Goal: Task Accomplishment & Management: Manage account settings

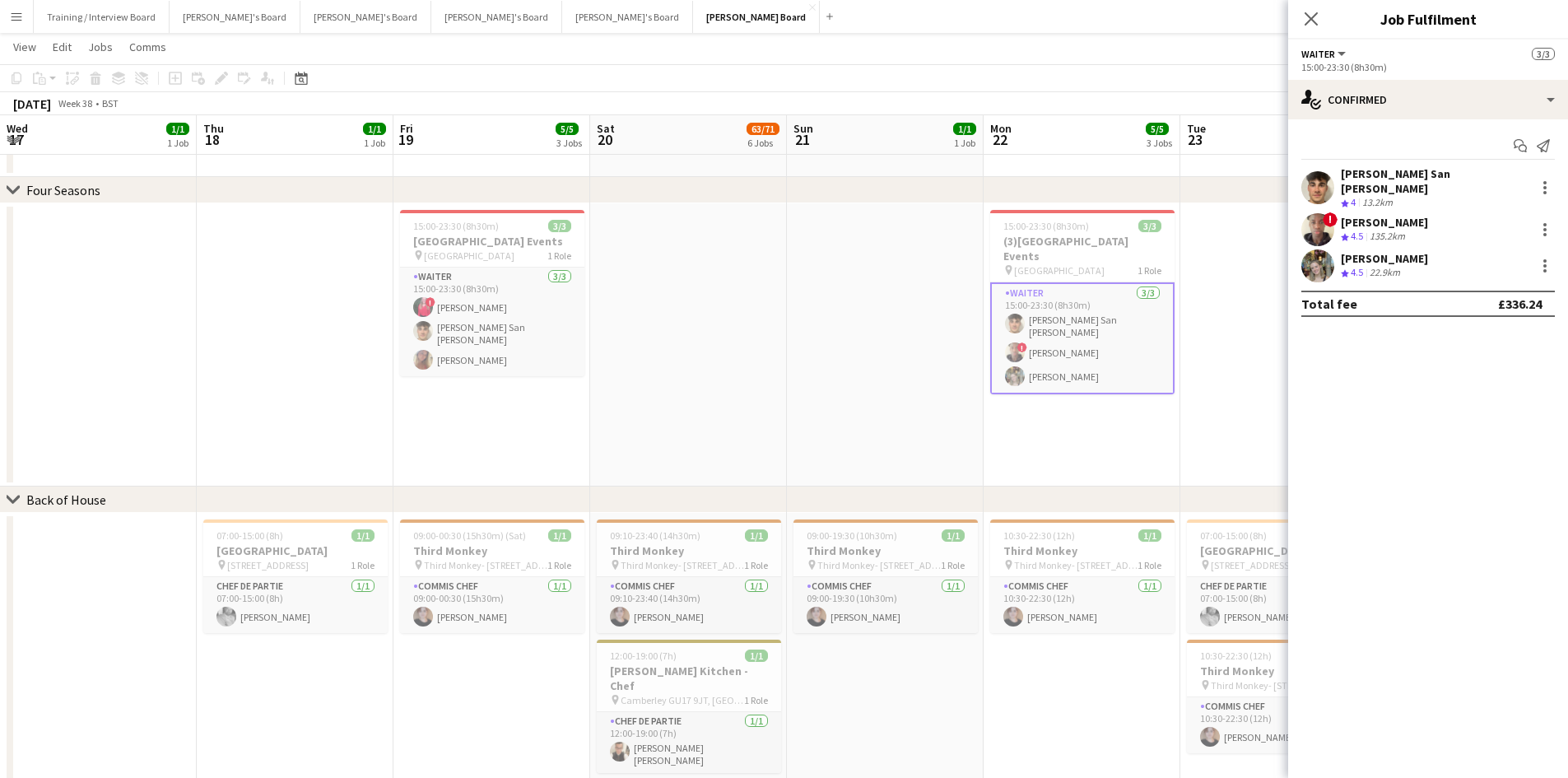
scroll to position [0, 640]
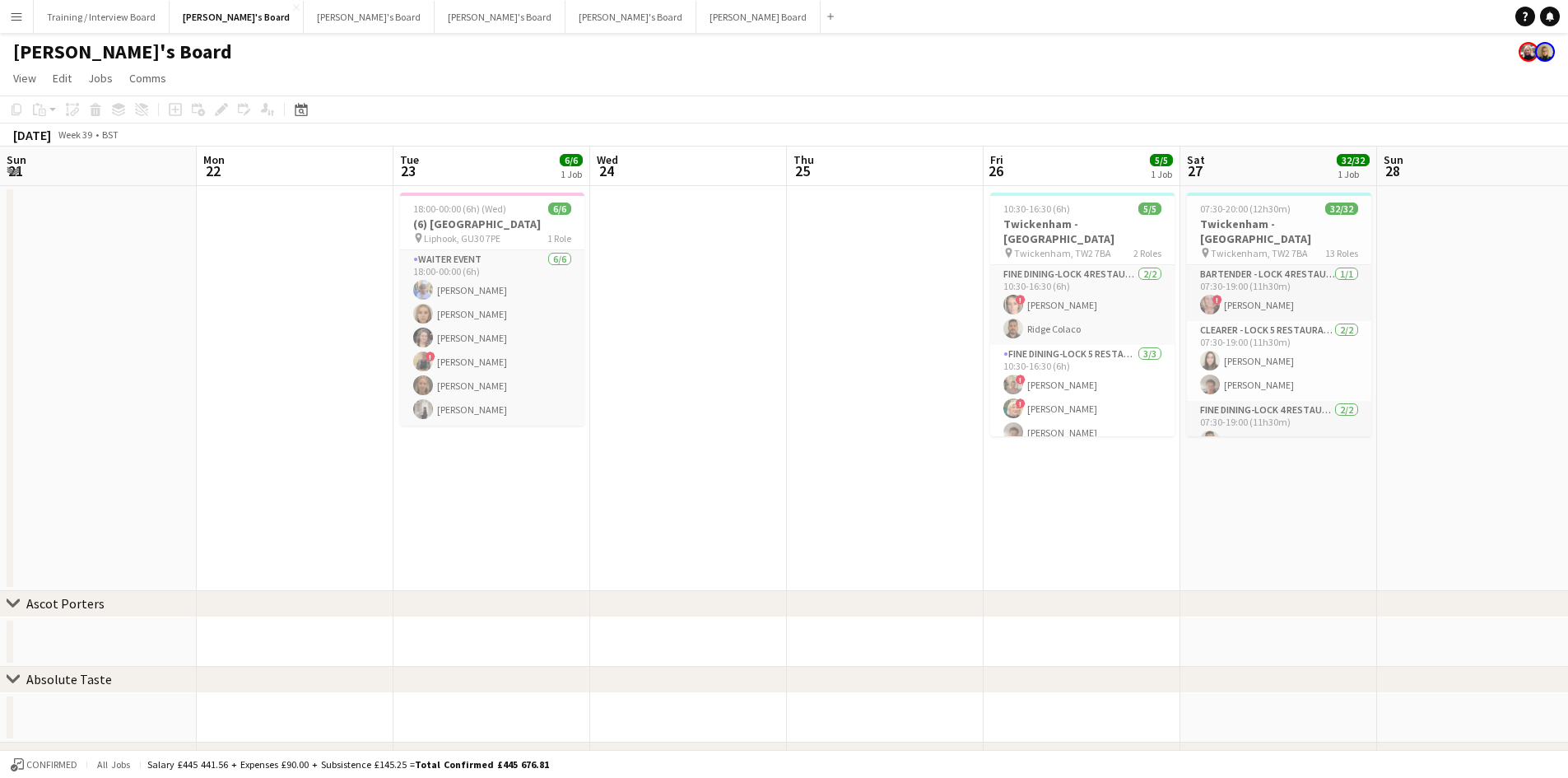
scroll to position [0, 457]
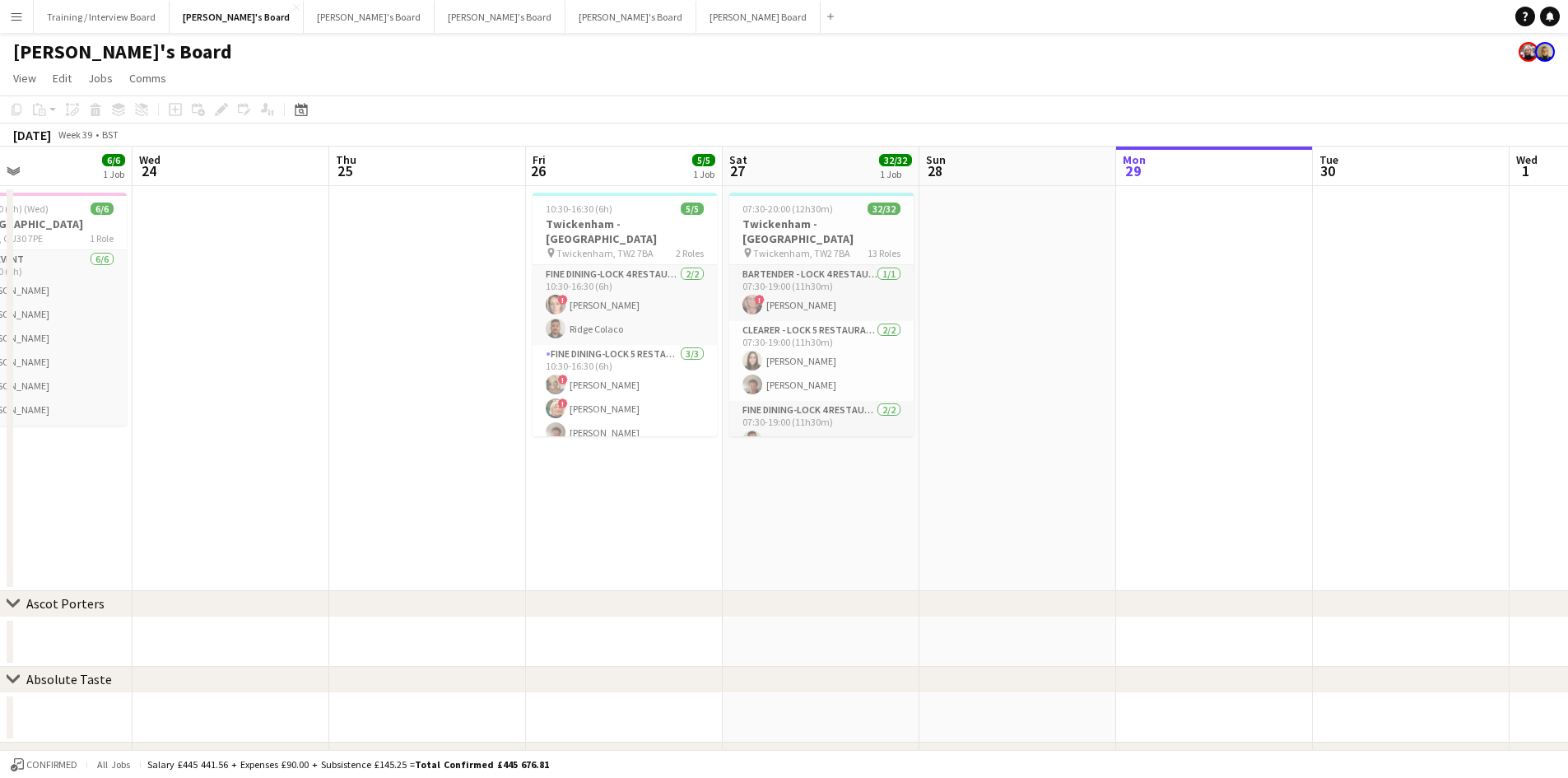
click at [10, 19] on app-icon "Menu" at bounding box center [16, 16] width 13 height 13
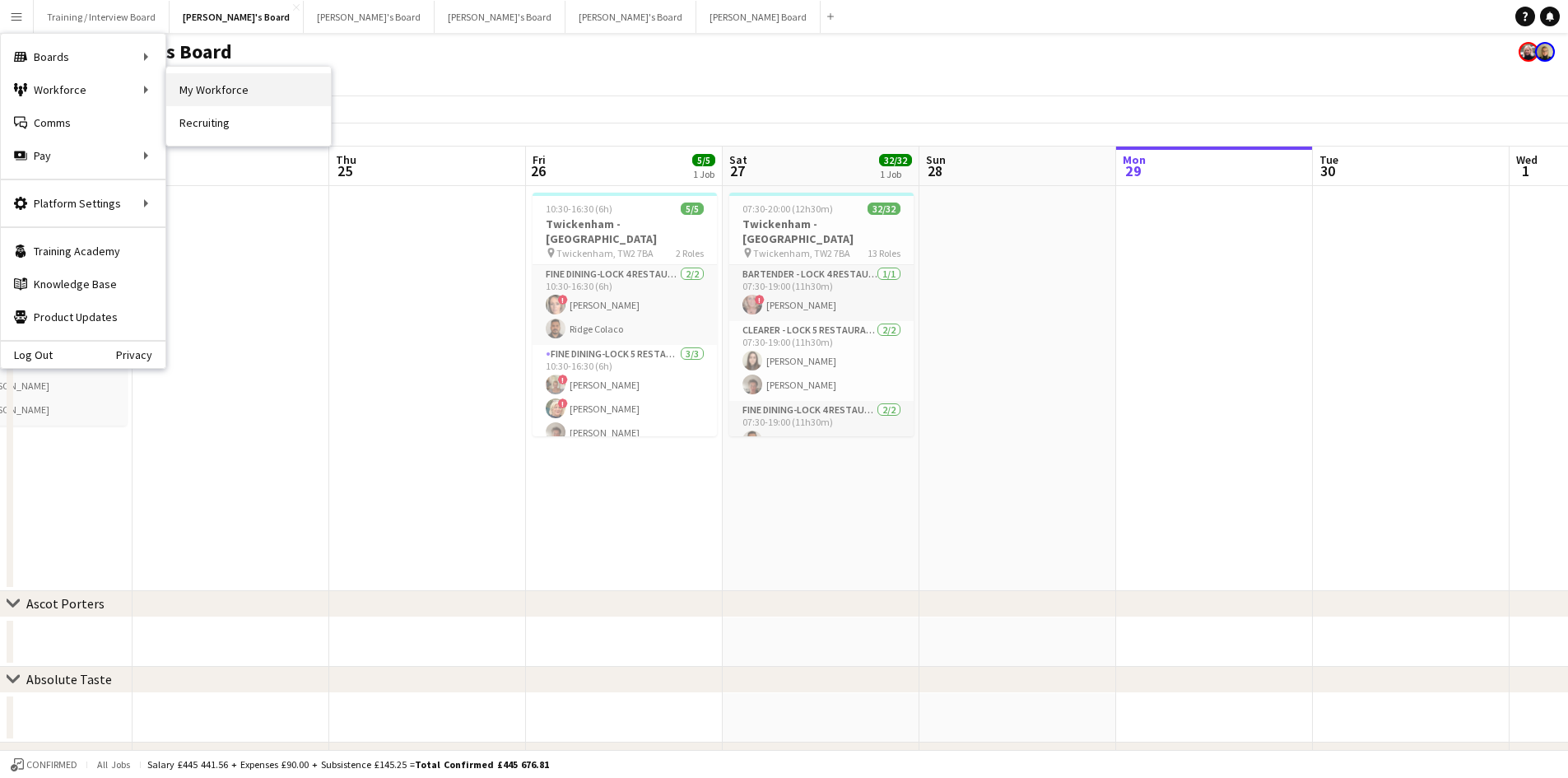
click at [197, 86] on link "My Workforce" at bounding box center [248, 89] width 164 height 33
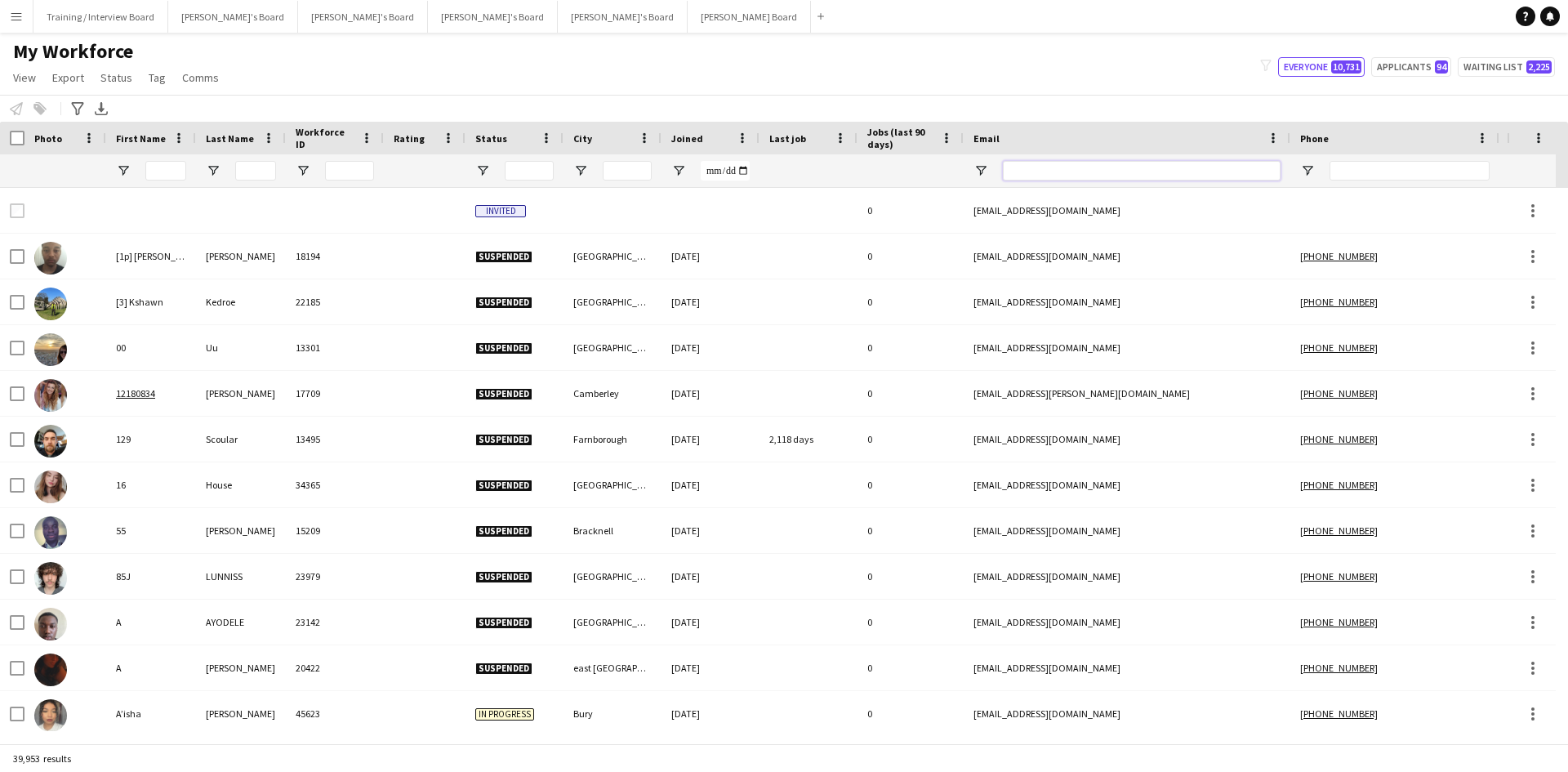
paste input "**********"
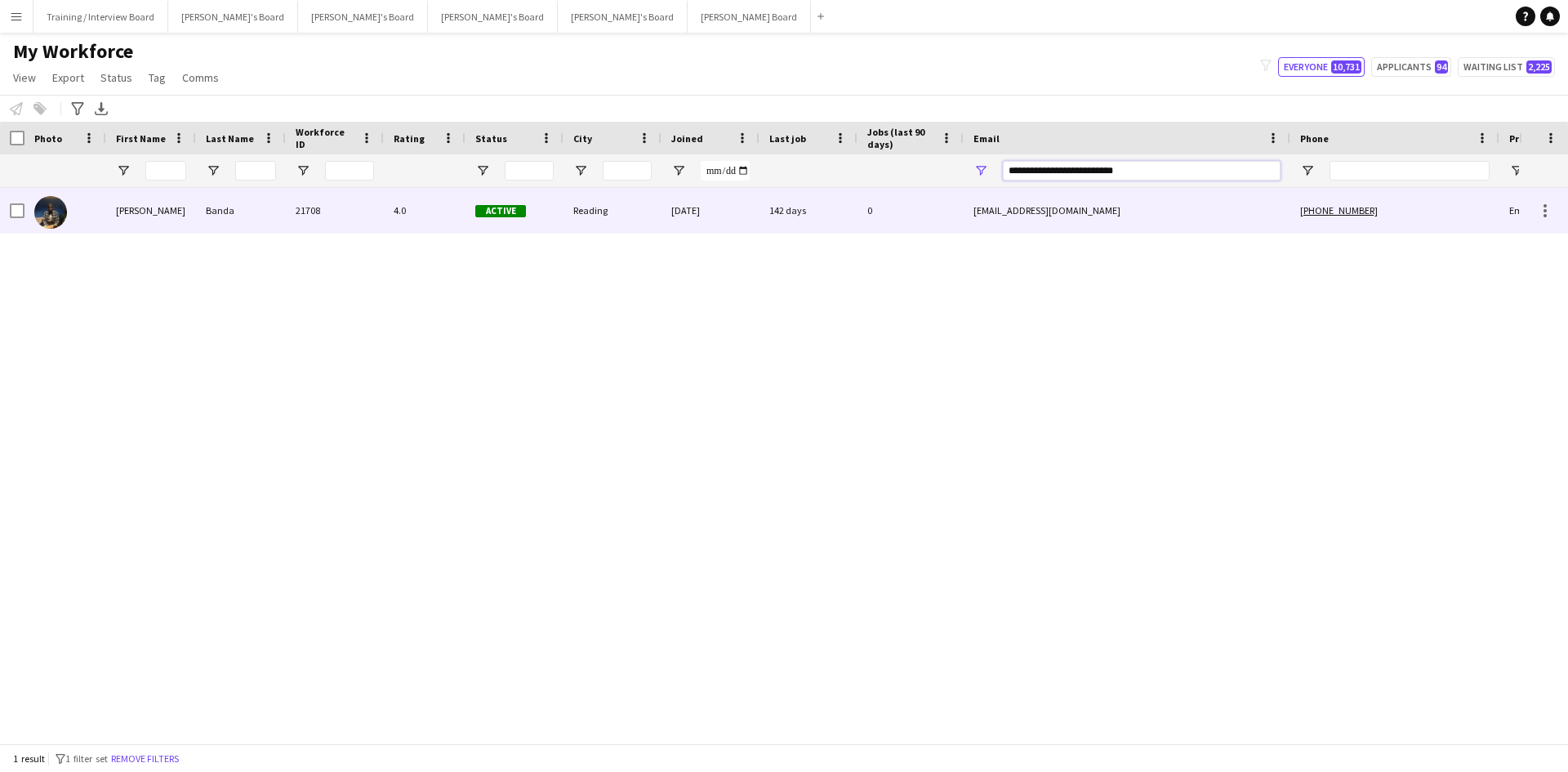
type input "**********"
click at [642, 231] on div "Reading" at bounding box center [613, 210] width 98 height 45
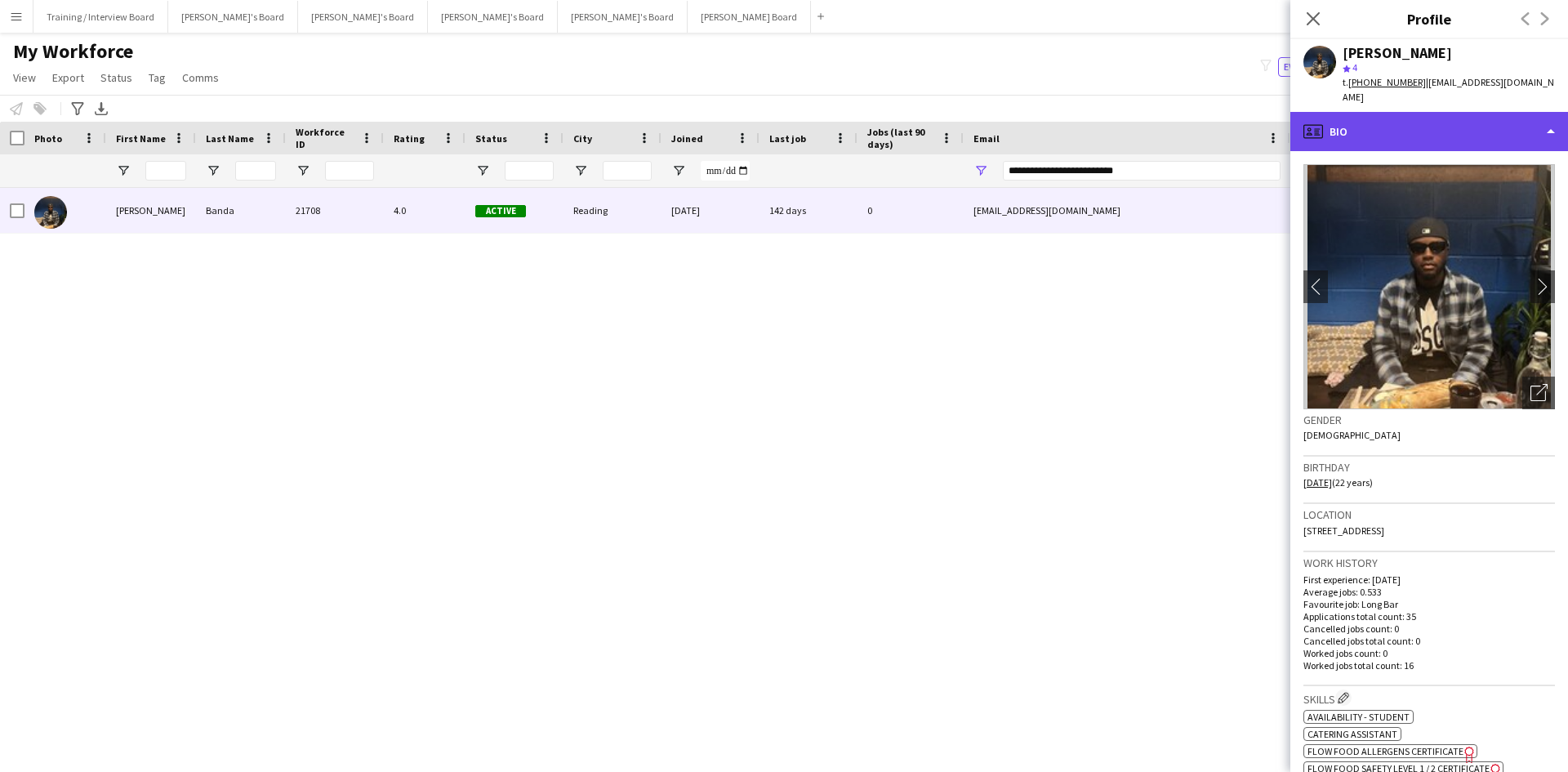
click at [1487, 127] on div "profile Bio" at bounding box center [1429, 131] width 278 height 39
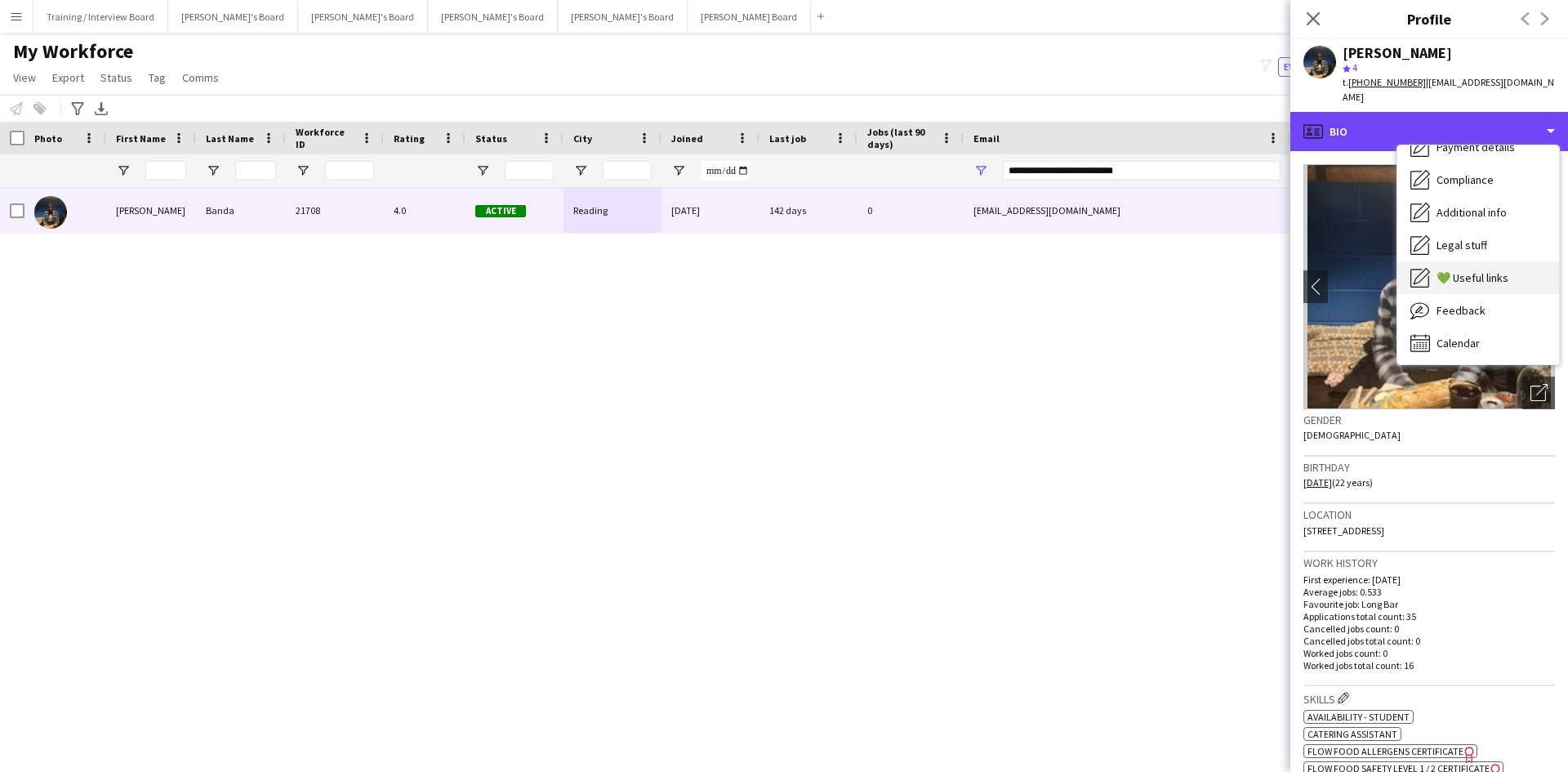
scroll to position [219, 0]
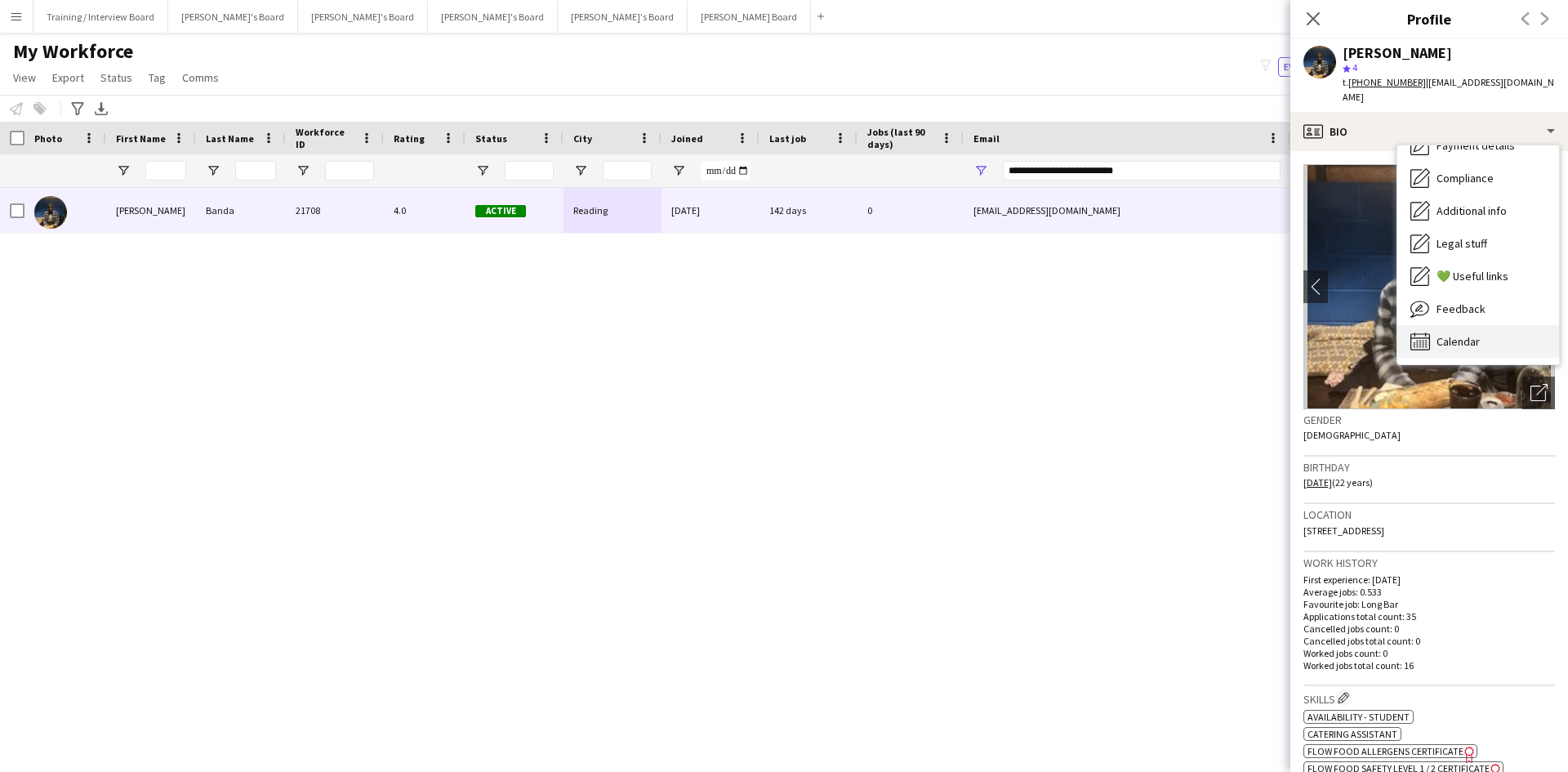
click at [1488, 333] on div "Calendar Calendar" at bounding box center [1478, 342] width 161 height 33
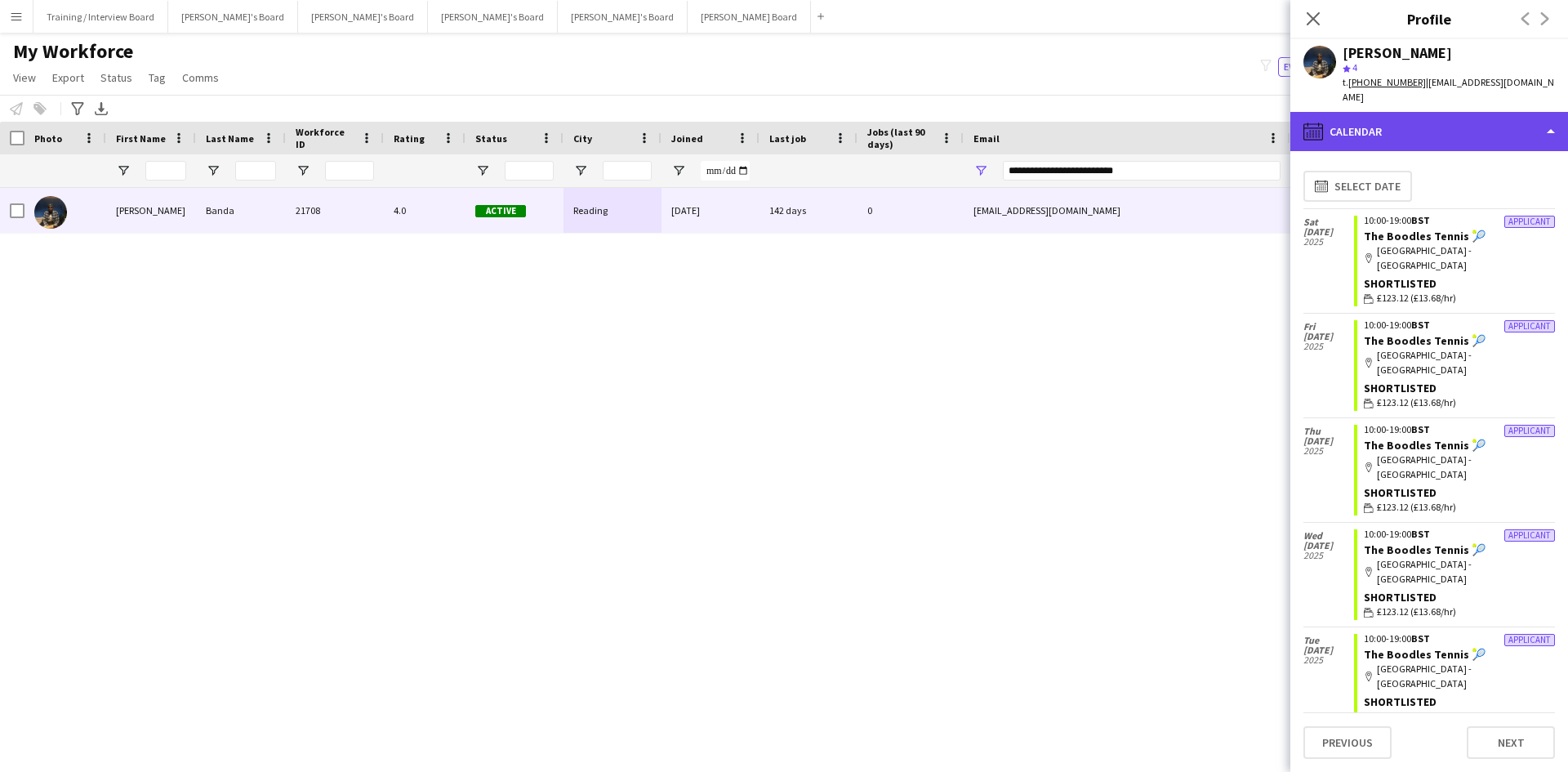
click at [1452, 112] on div "calendar-full Calendar" at bounding box center [1429, 131] width 278 height 39
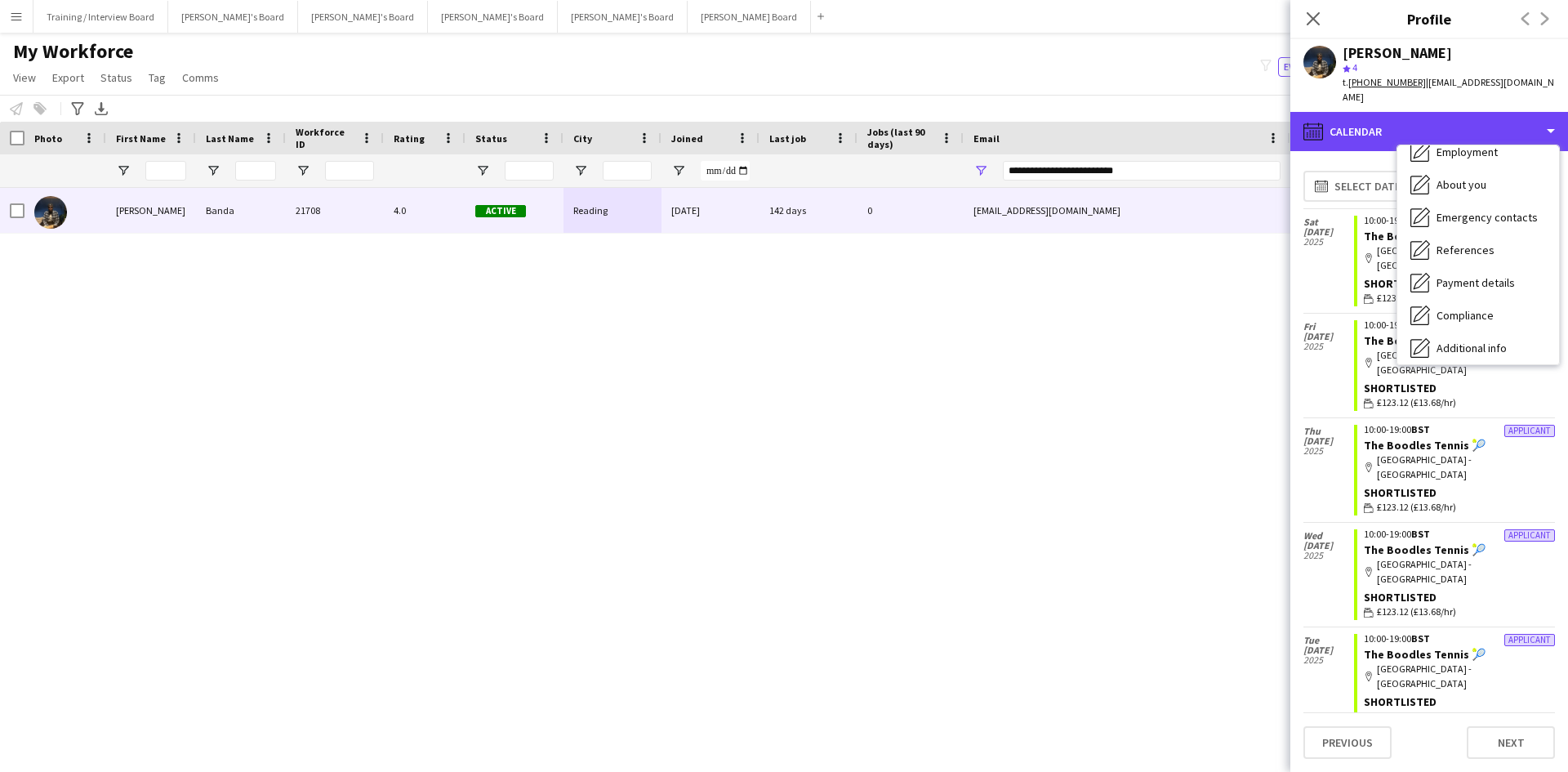
scroll to position [0, 0]
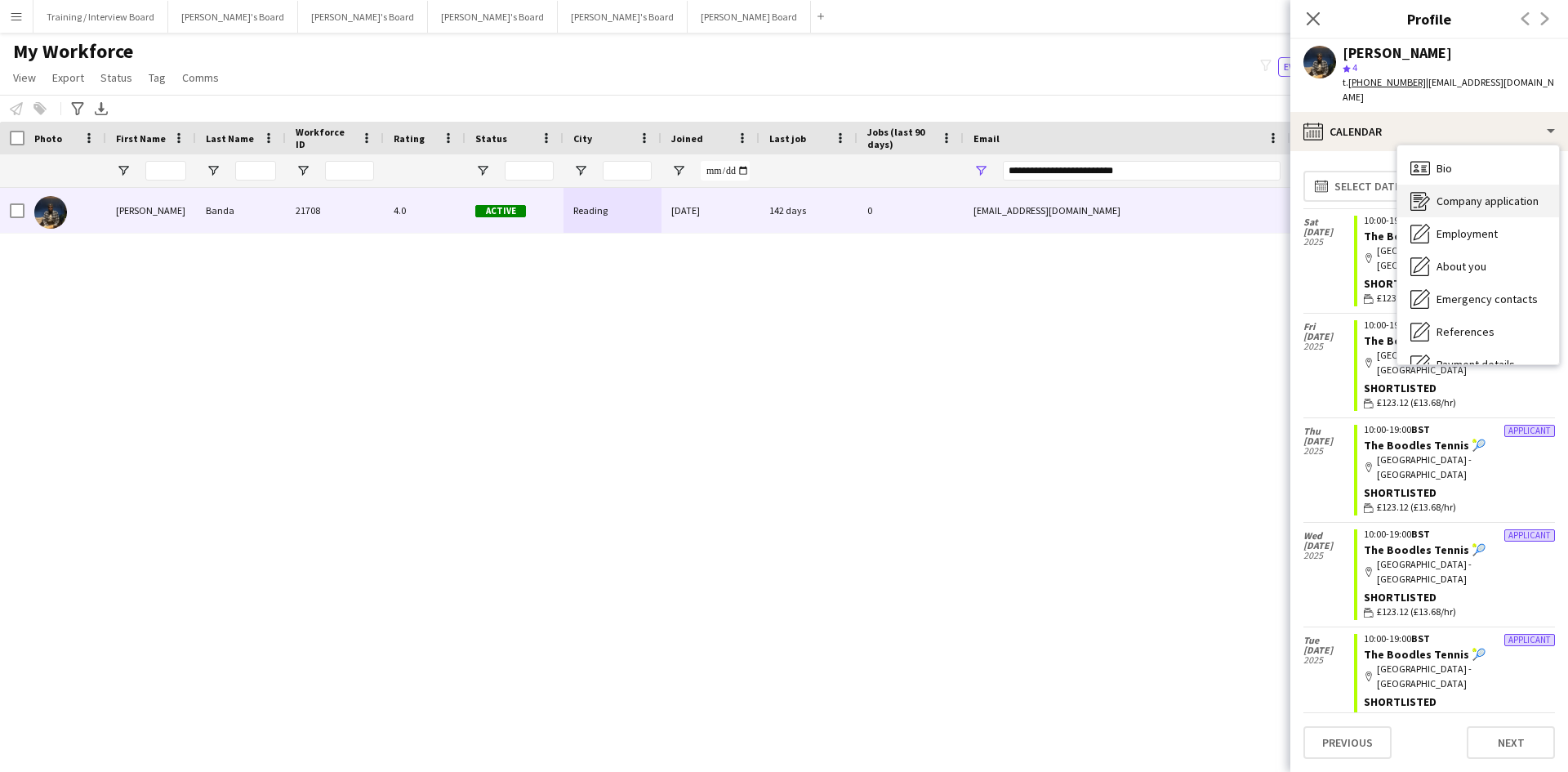
click at [1500, 194] on span "Company application" at bounding box center [1488, 200] width 102 height 14
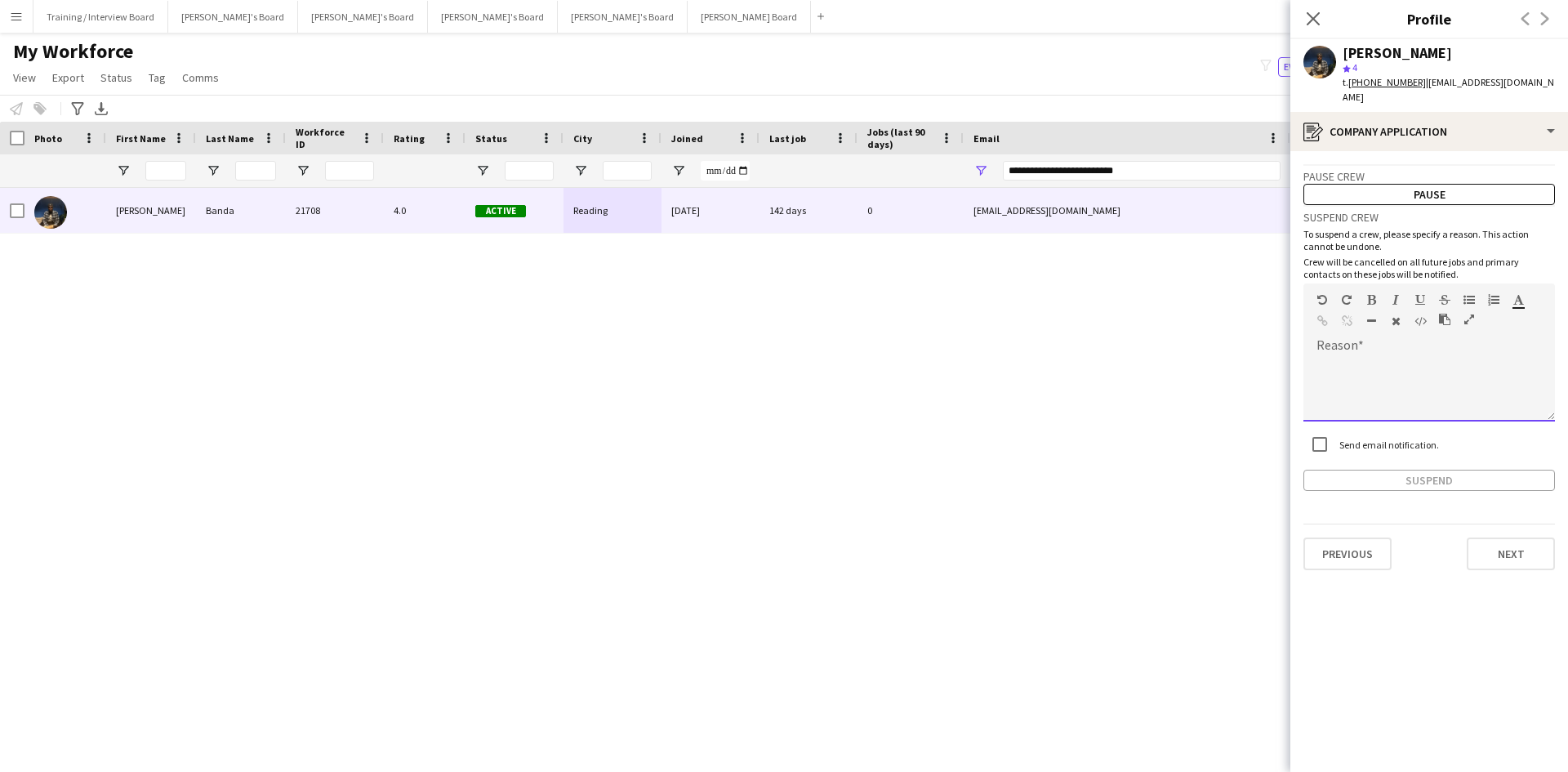
click at [1347, 327] on div "default Heading 1 Heading 2 Heading 3 Heading 4 Heading 5 Heading 6 Heading 7 P…" at bounding box center [1429, 314] width 252 height 61
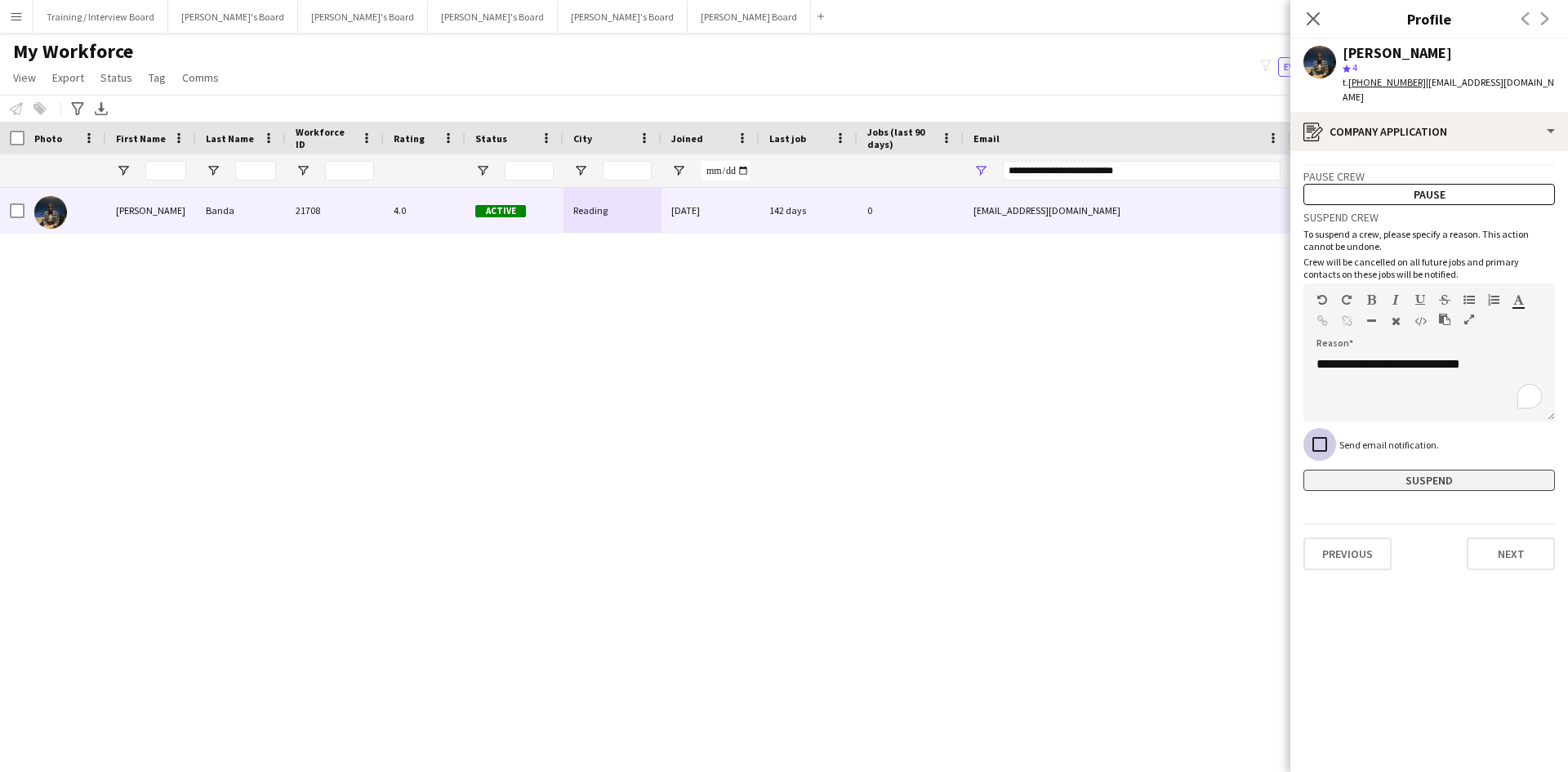
click at [1329, 446] on div "Send email notification." at bounding box center [1429, 446] width 252 height 36
click at [1359, 470] on button "Suspend" at bounding box center [1429, 480] width 252 height 21
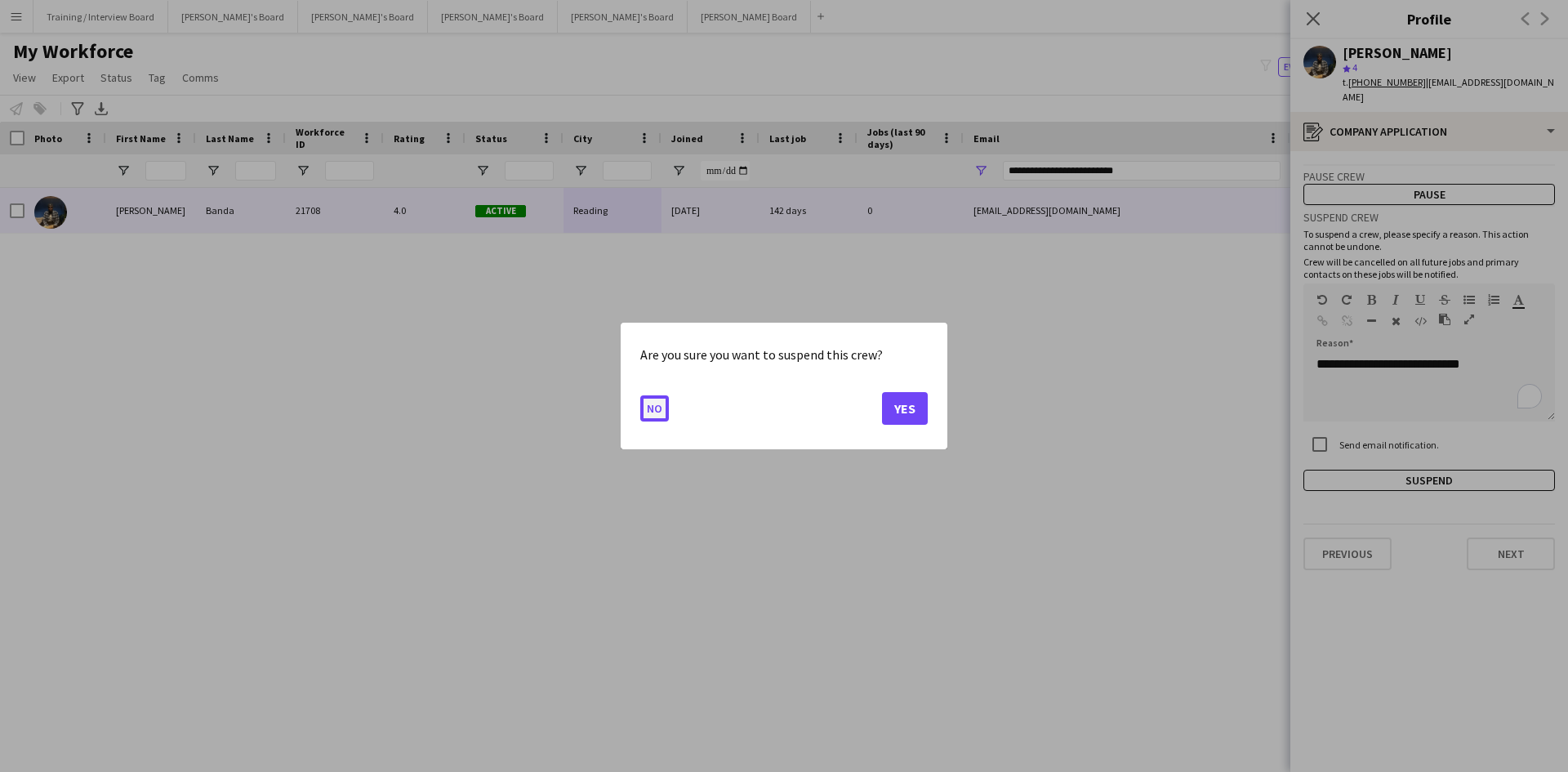
click at [662, 411] on button "No" at bounding box center [655, 408] width 29 height 26
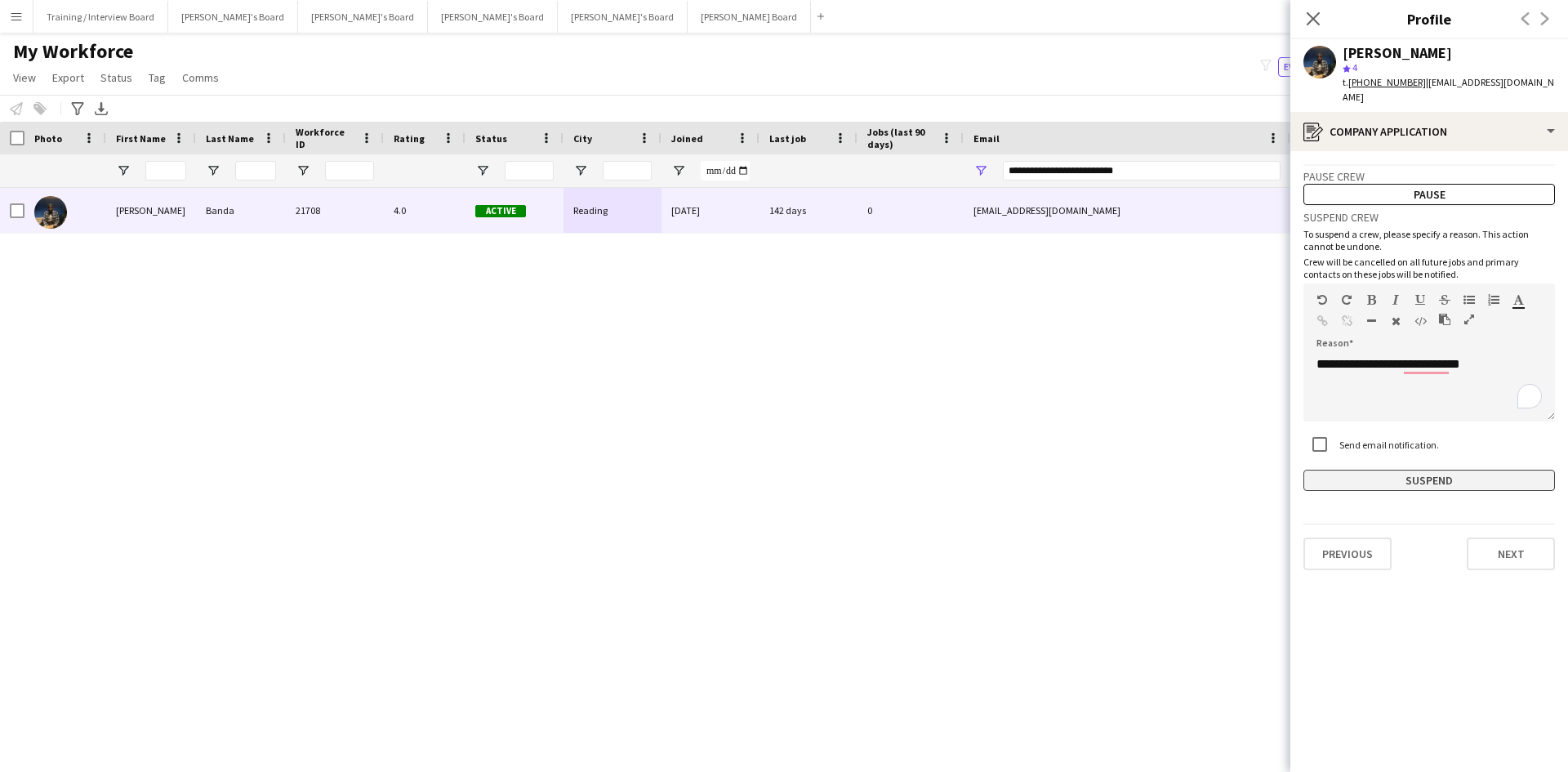
click at [1358, 470] on button "Suspend" at bounding box center [1429, 480] width 252 height 21
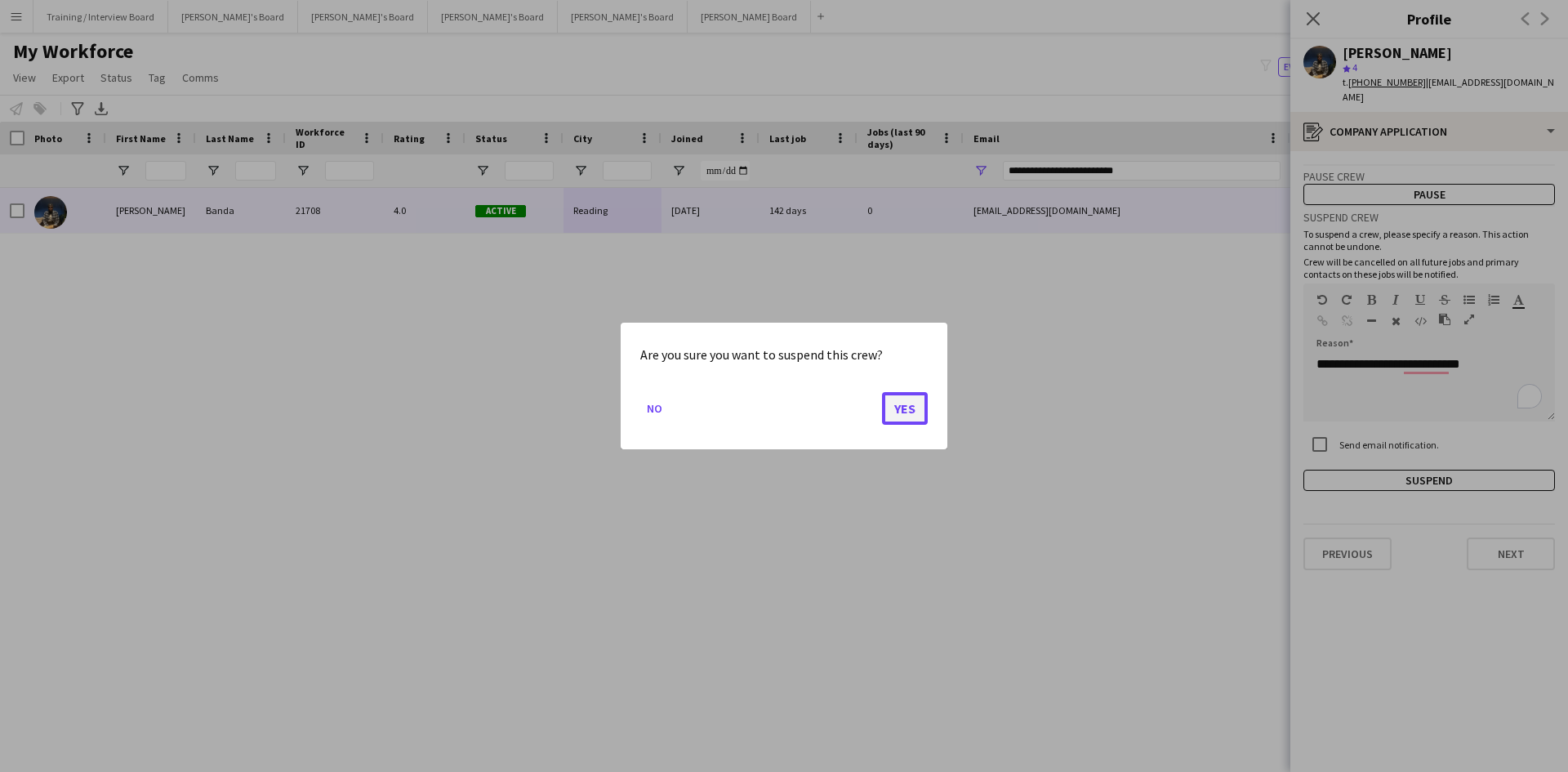
click at [892, 397] on button "Yes" at bounding box center [905, 408] width 46 height 33
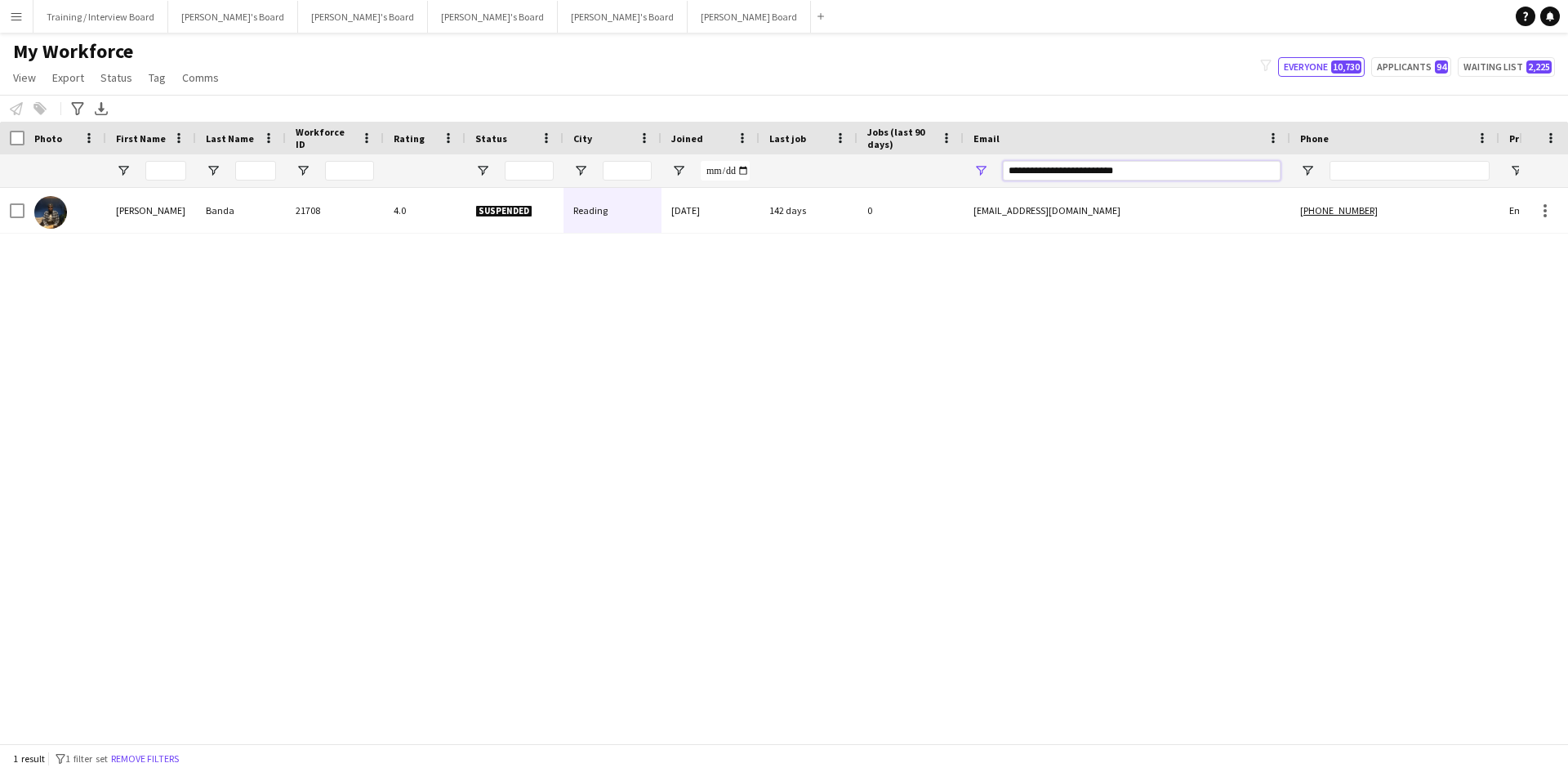
drag, startPoint x: 1175, startPoint y: 178, endPoint x: 871, endPoint y: 183, distance: 304.0
click at [871, 183] on div at bounding box center [885, 171] width 1771 height 33
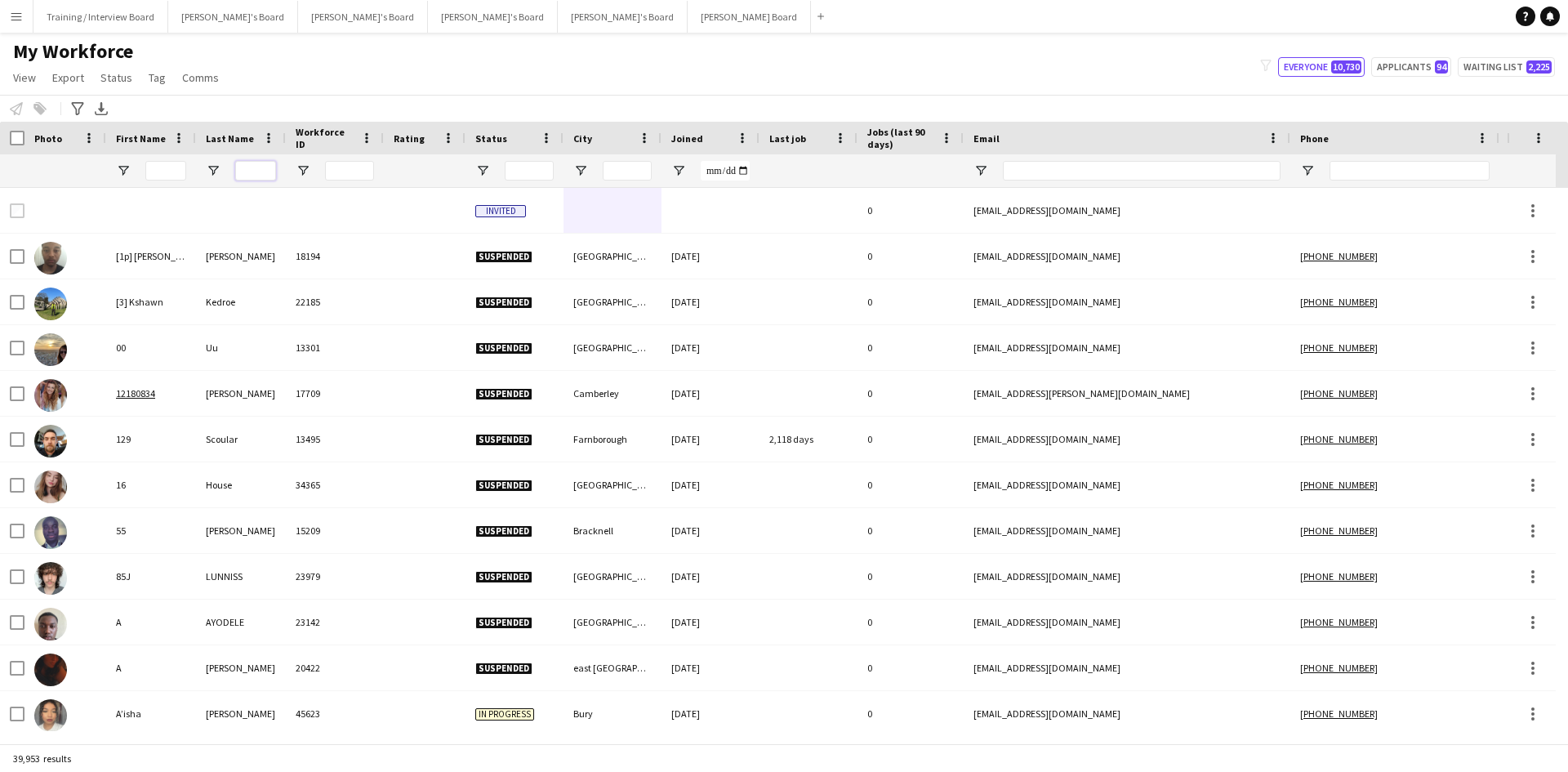
paste input "*********"
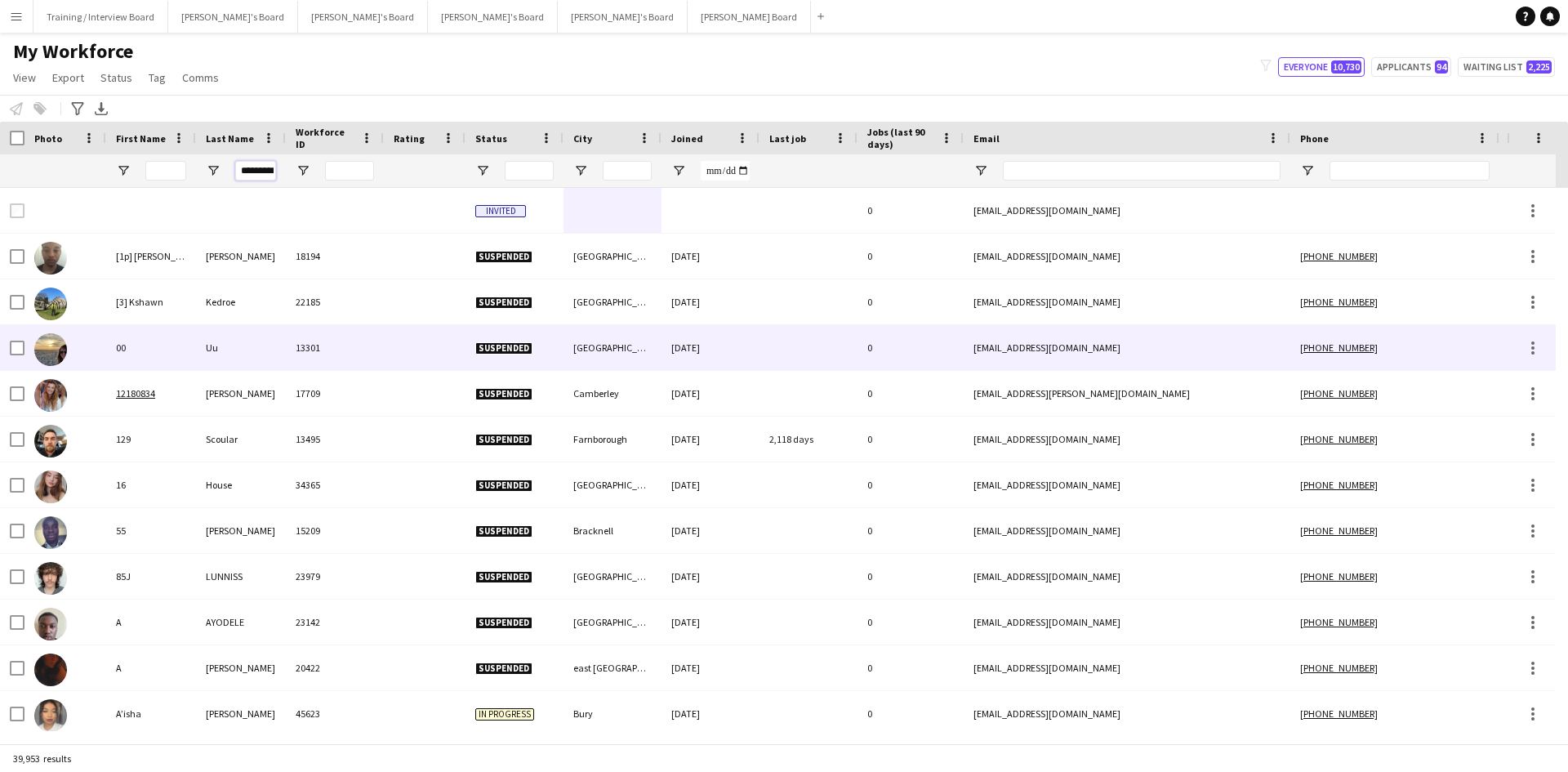
scroll to position [0, 11]
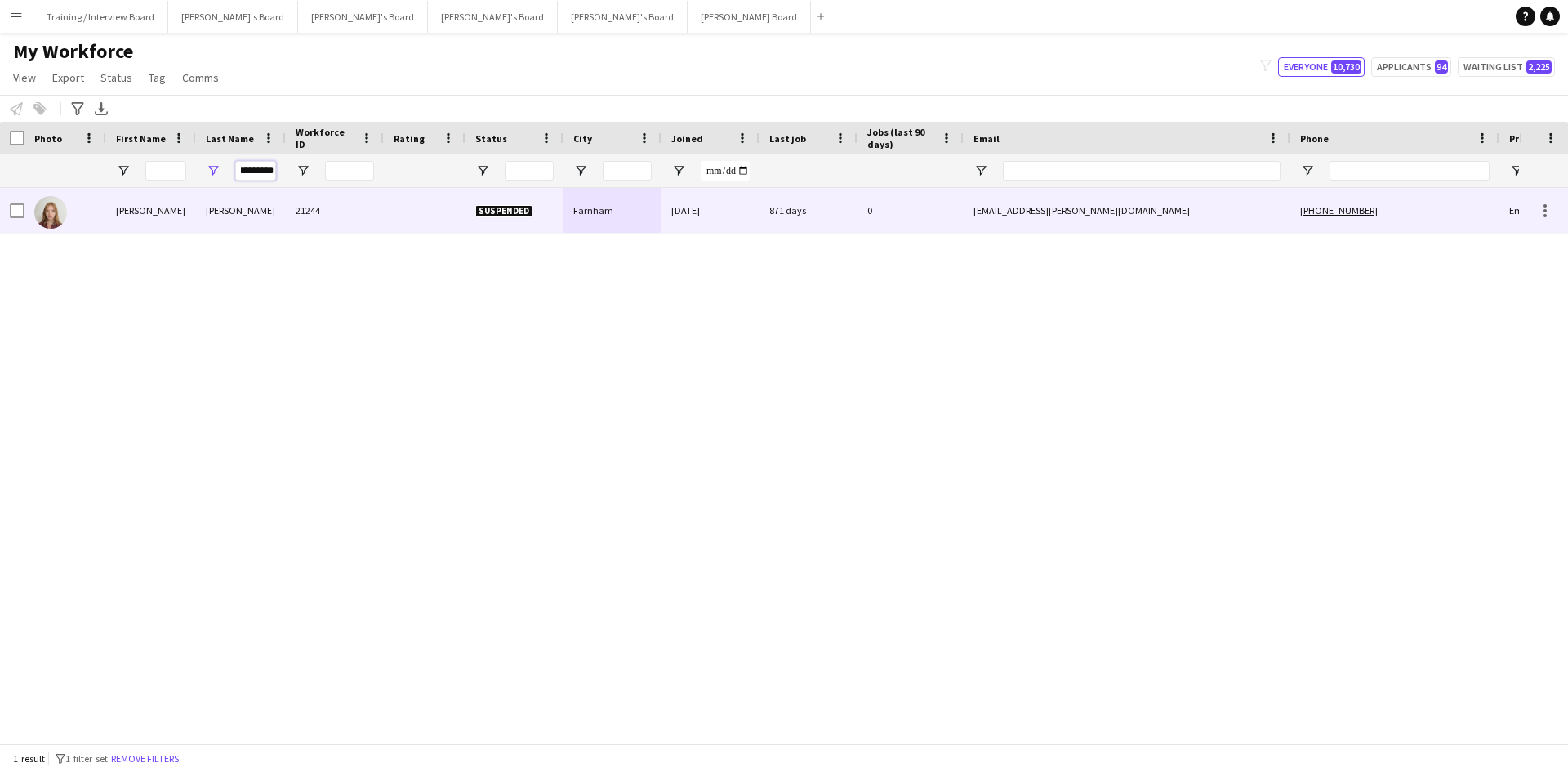
type input "*********"
drag, startPoint x: 360, startPoint y: 214, endPoint x: 614, endPoint y: 252, distance: 256.8
click at [361, 214] on div "21244" at bounding box center [335, 210] width 98 height 45
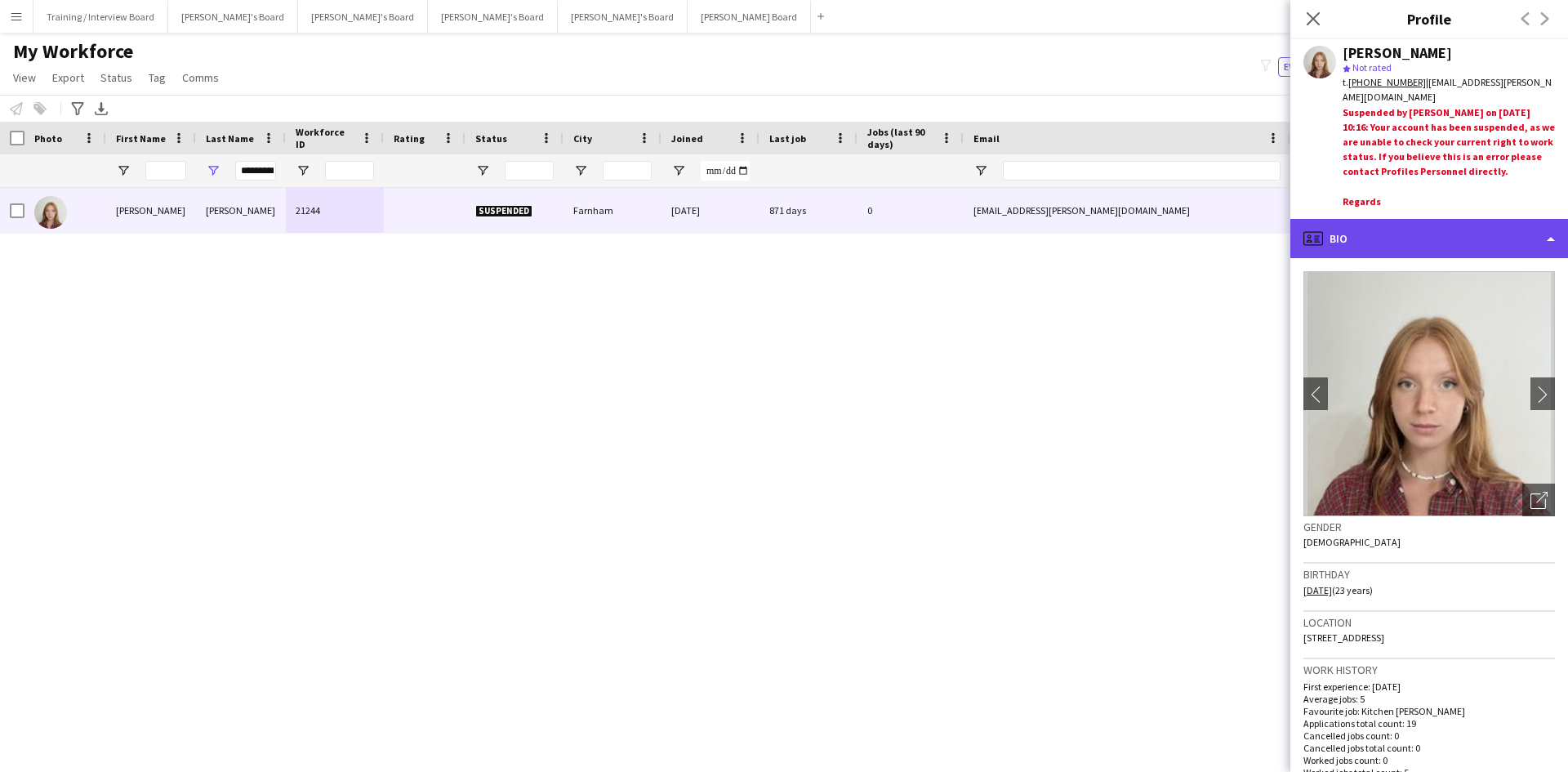
click at [1436, 243] on div "profile Bio" at bounding box center [1429, 238] width 278 height 39
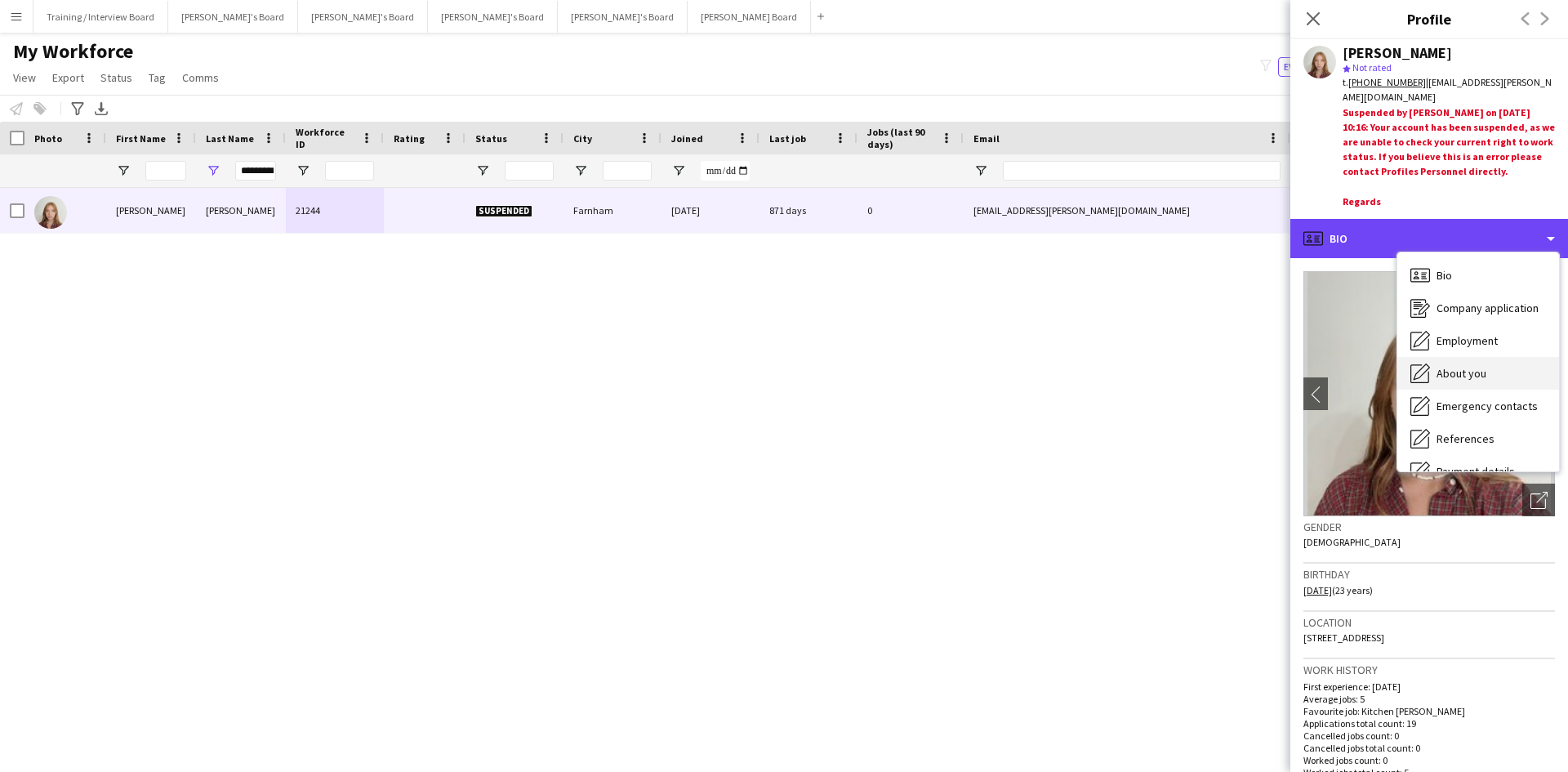
scroll to position [82, 0]
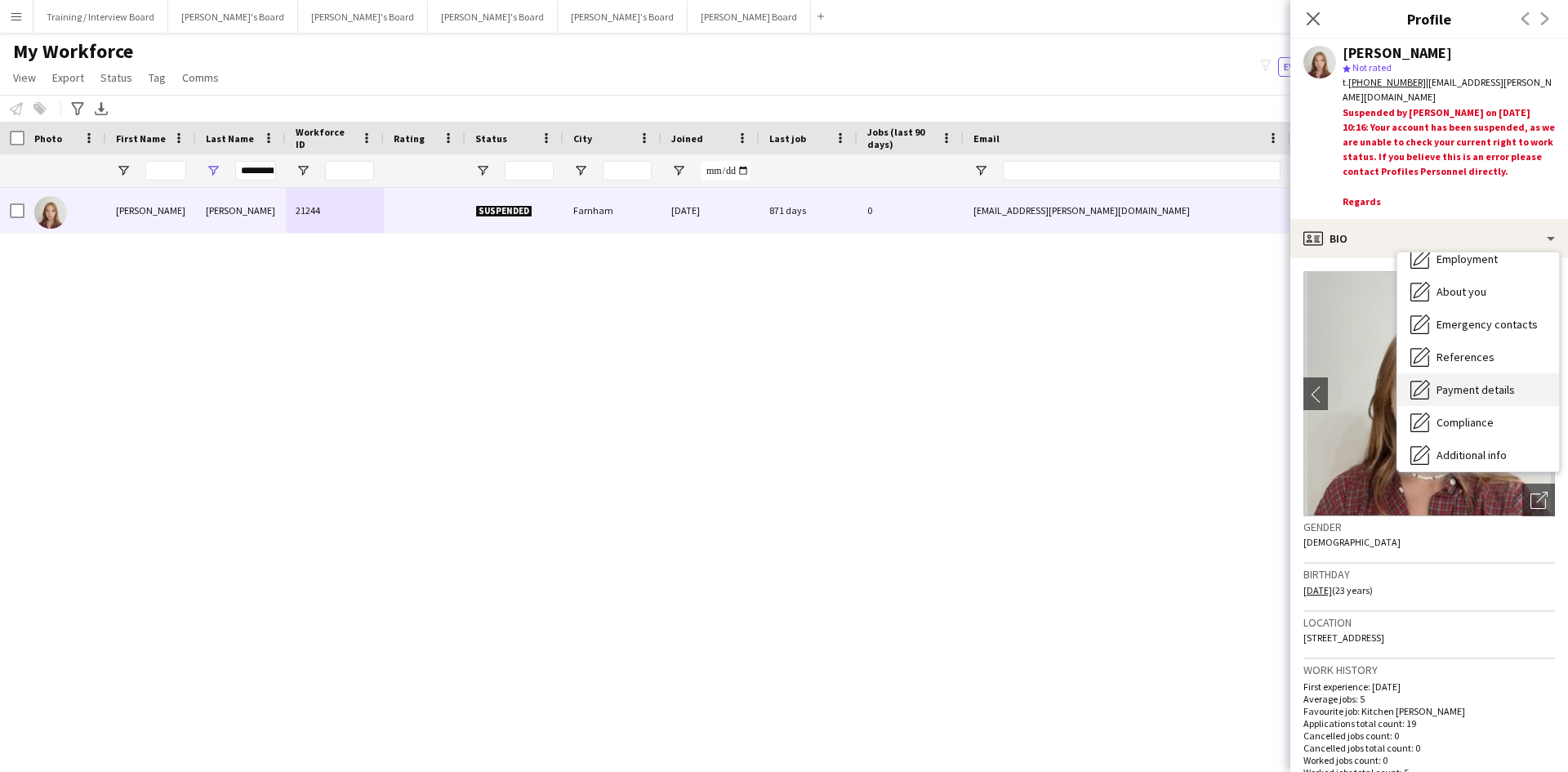
click at [1487, 393] on span "Payment details" at bounding box center [1476, 389] width 79 height 14
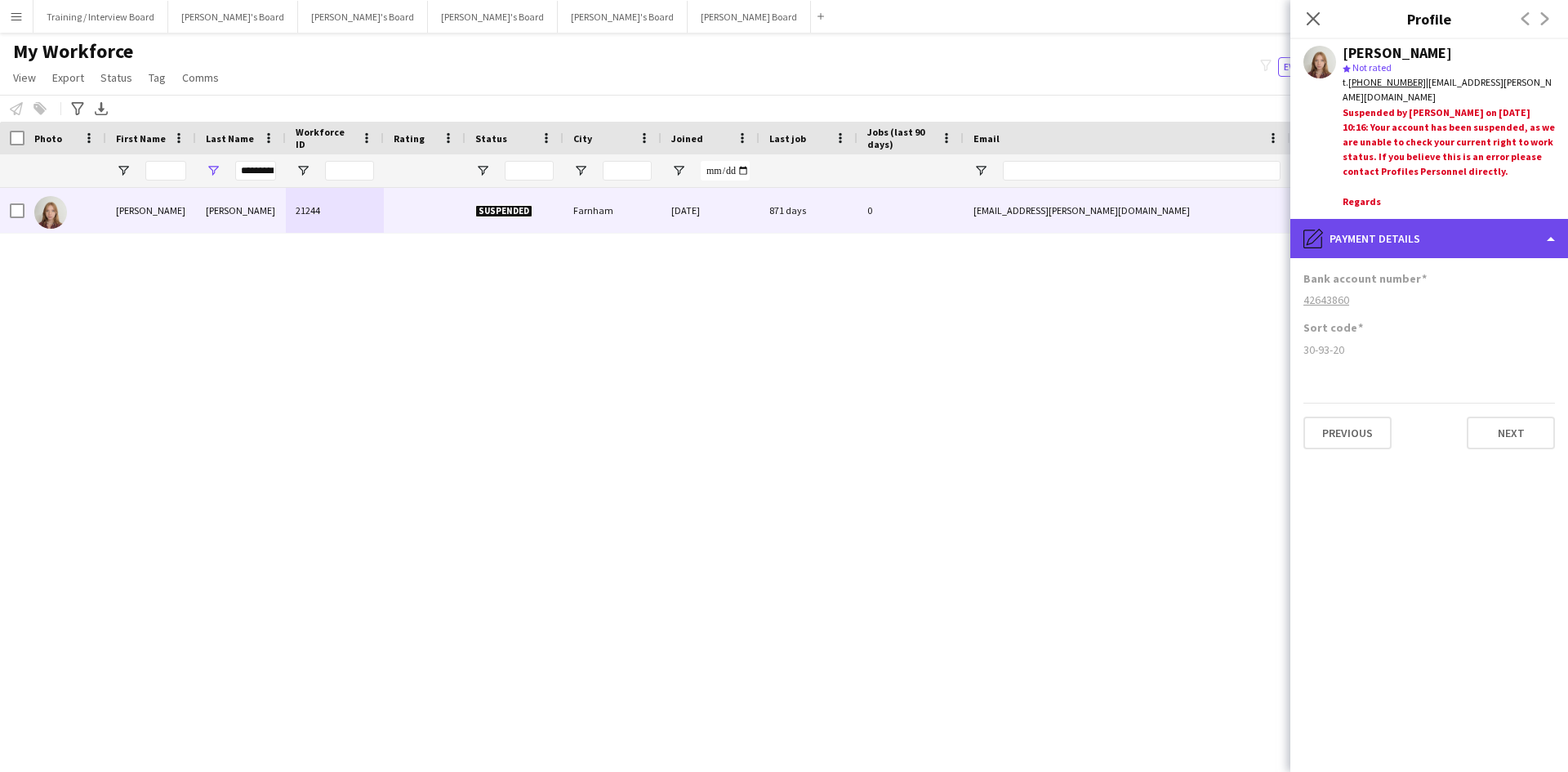
click at [1452, 240] on div "pencil4 Payment details" at bounding box center [1429, 238] width 278 height 39
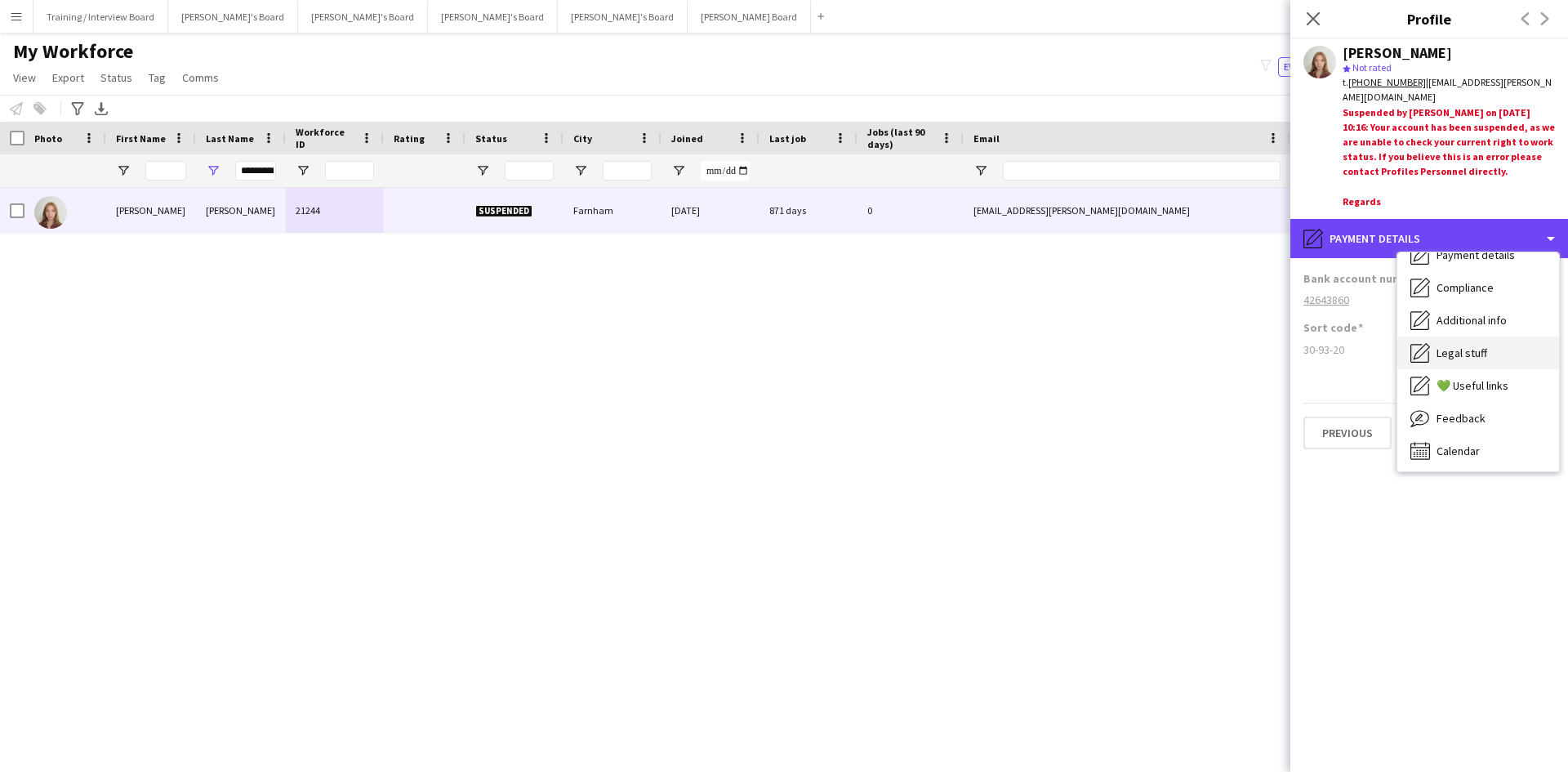
scroll to position [219, 0]
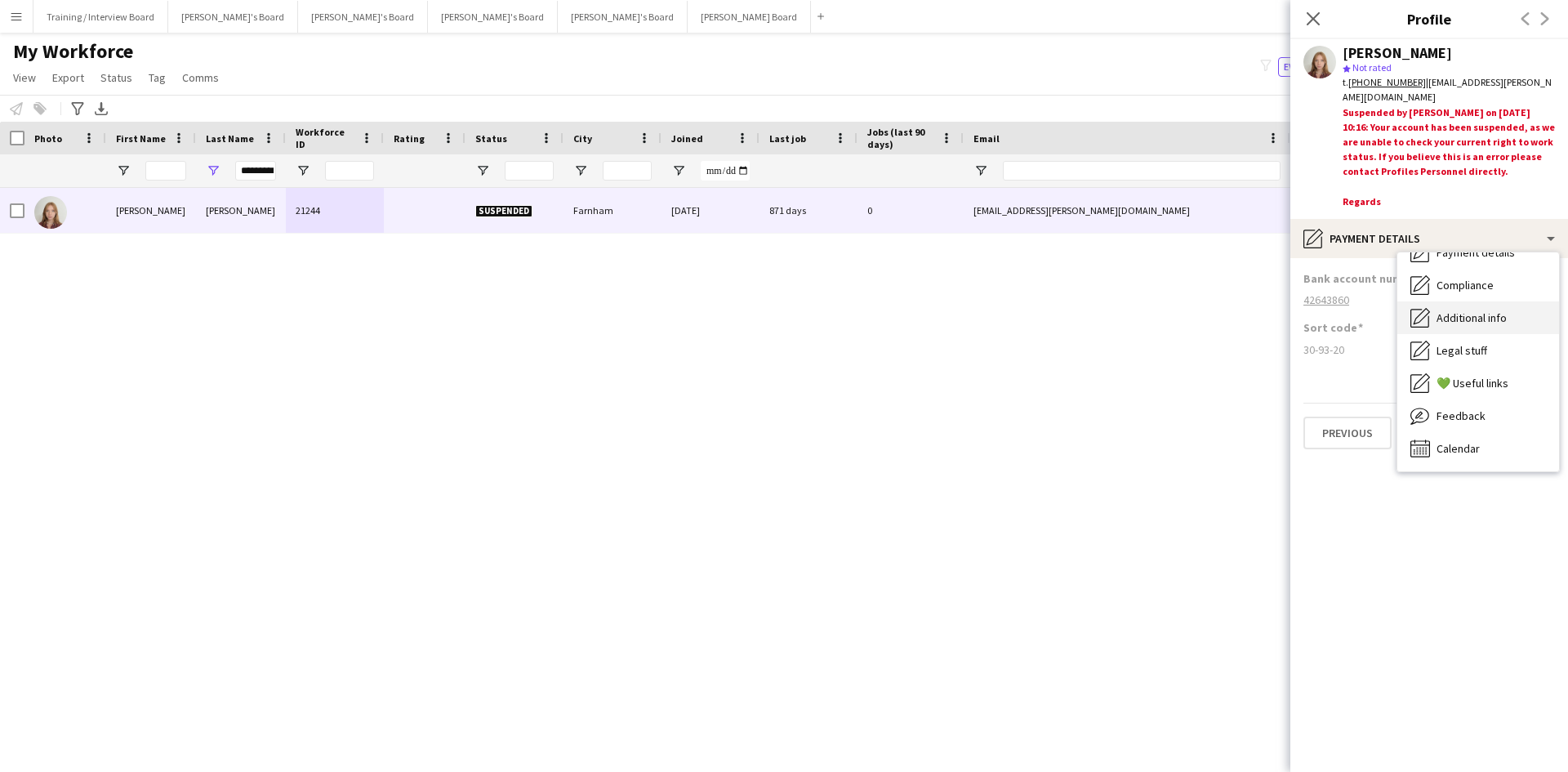
click at [1499, 322] on span "Additional info" at bounding box center [1472, 317] width 70 height 14
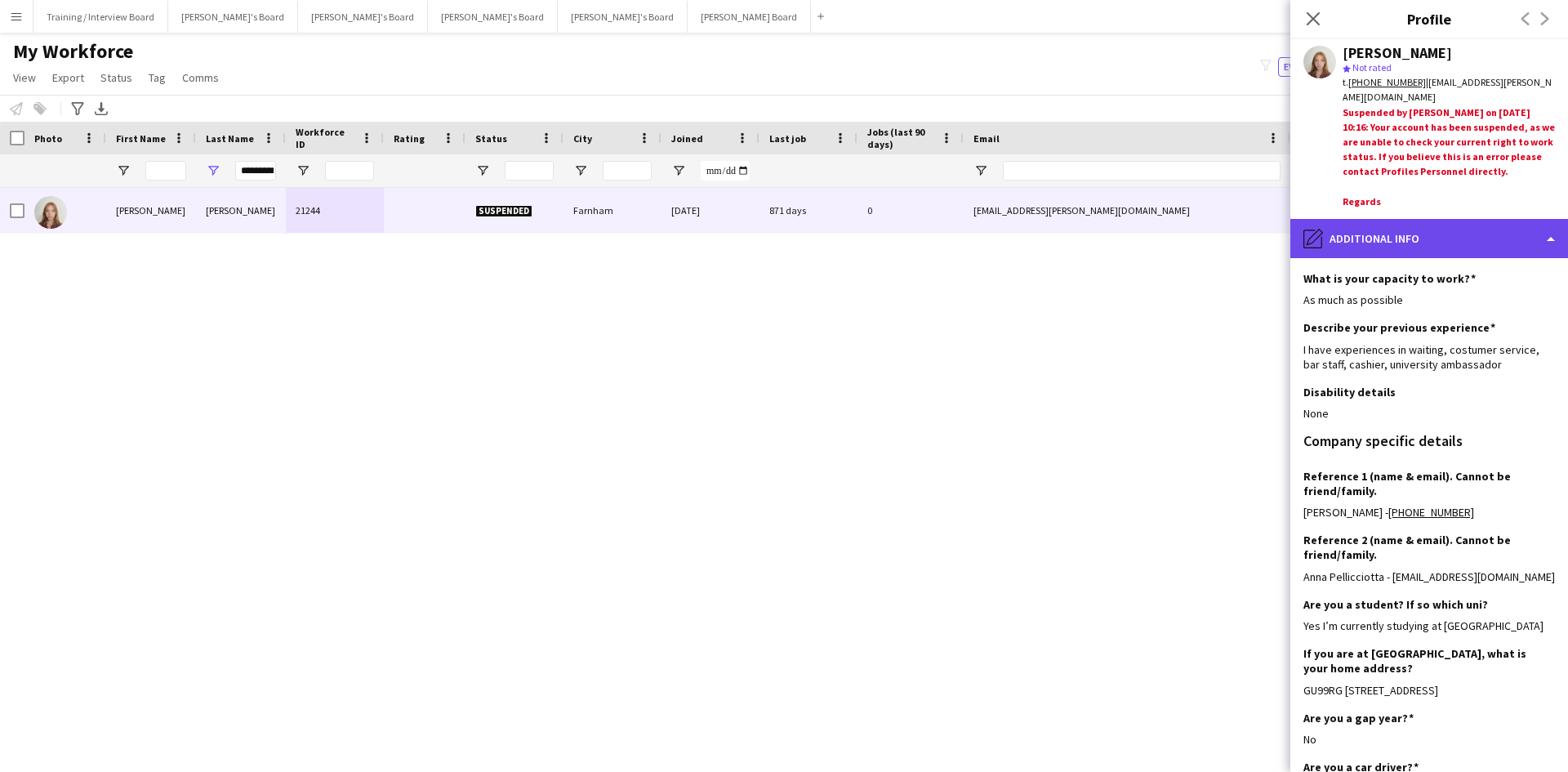
click at [1444, 237] on div "pencil4 Additional info" at bounding box center [1429, 238] width 278 height 39
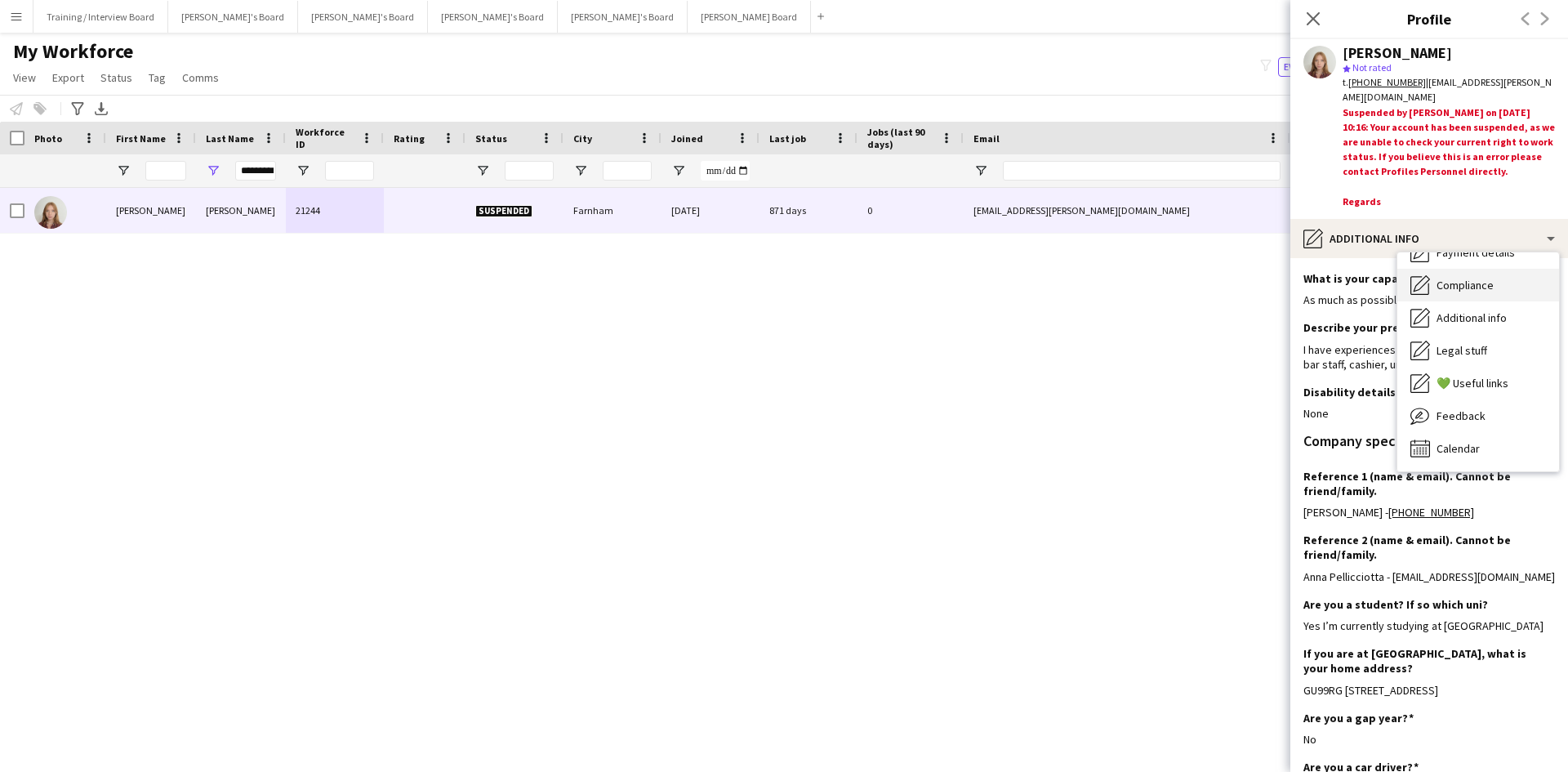
click at [1503, 293] on div "Compliance Compliance" at bounding box center [1478, 285] width 161 height 33
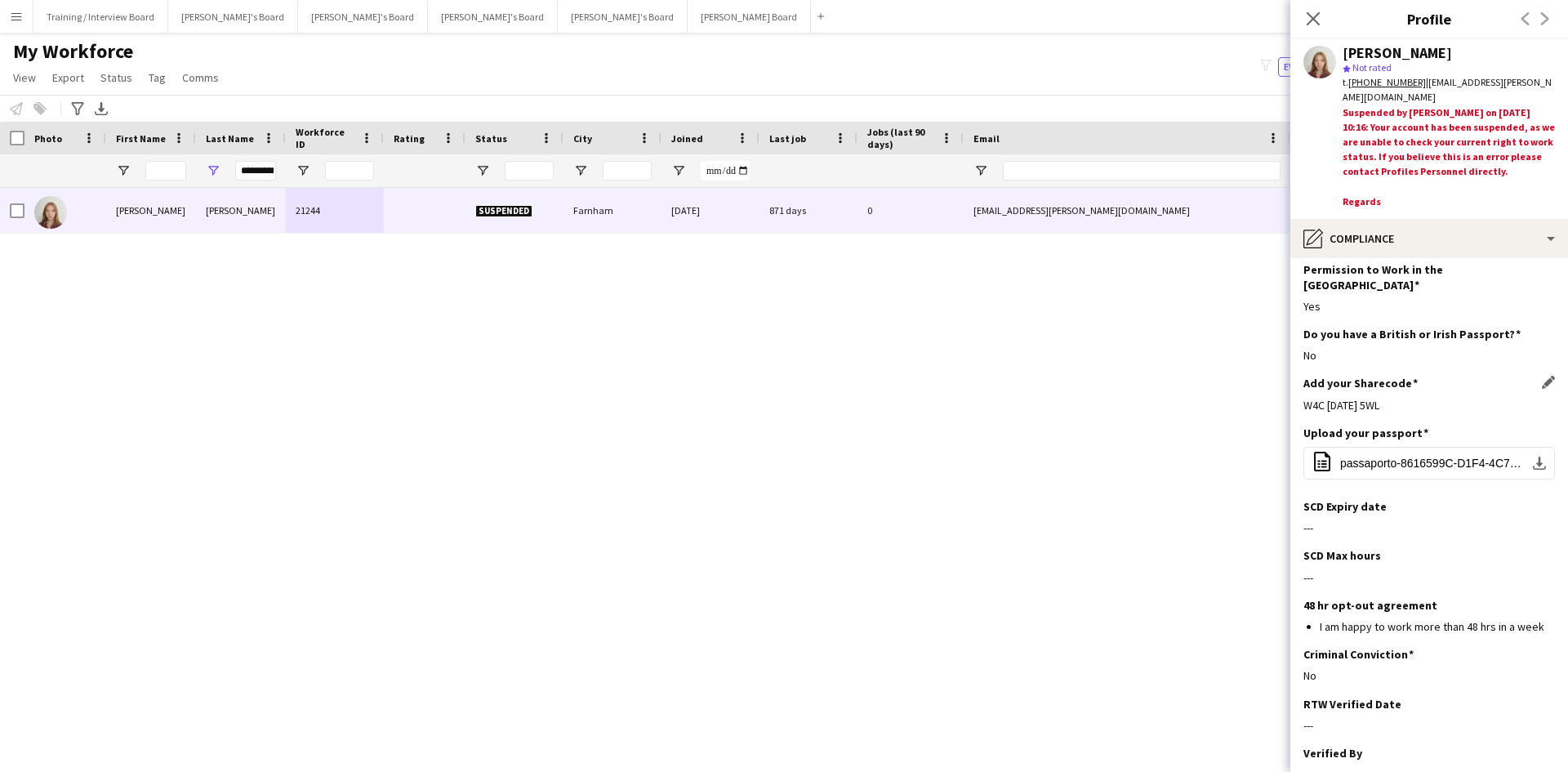
scroll to position [0, 0]
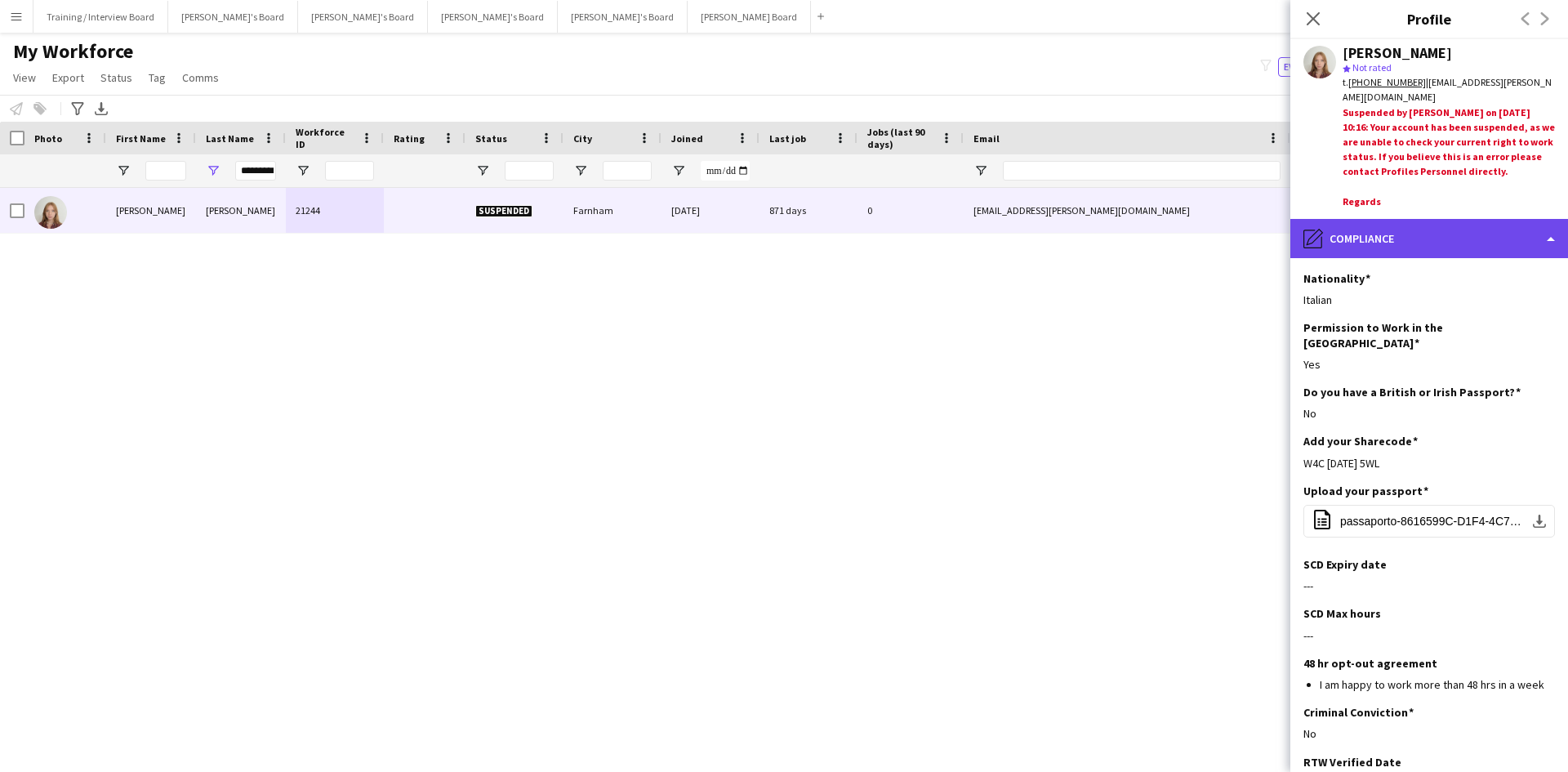
click at [1434, 231] on div "pencil4 Compliance" at bounding box center [1429, 238] width 278 height 39
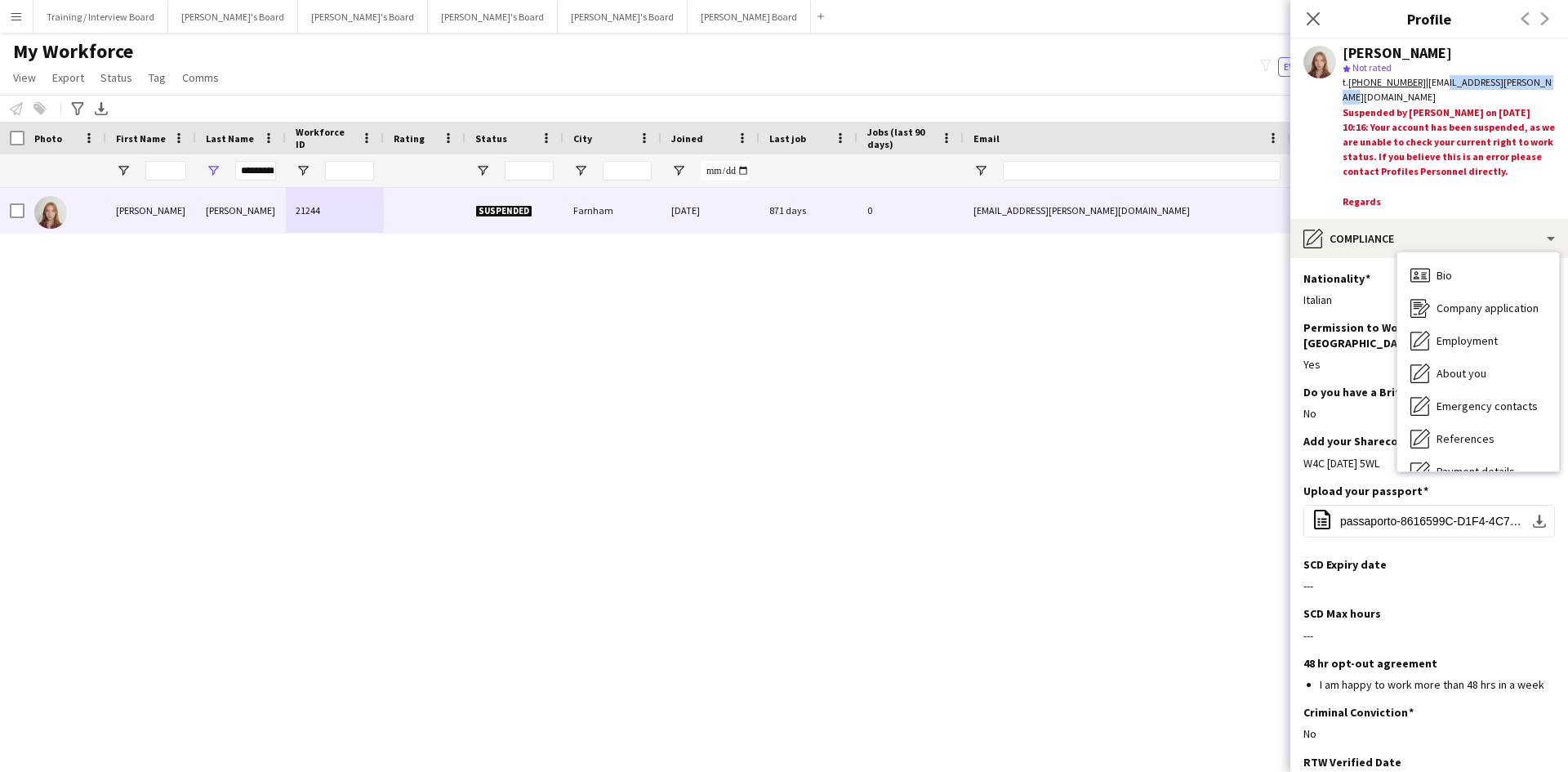
drag, startPoint x: 1546, startPoint y: 83, endPoint x: 1437, endPoint y: 85, distance: 109.0
click at [1436, 85] on div "t. +447342283878 | giorgia.dantuono@gmail.com" at bounding box center [1449, 90] width 212 height 30
drag, startPoint x: 1419, startPoint y: 84, endPoint x: 1527, endPoint y: 83, distance: 108.0
click at [1545, 83] on div "t. +447342283878 | giorgia.dantuono@gmail.com" at bounding box center [1449, 90] width 212 height 30
copy span "giorgia.dantuono@gmail.com"
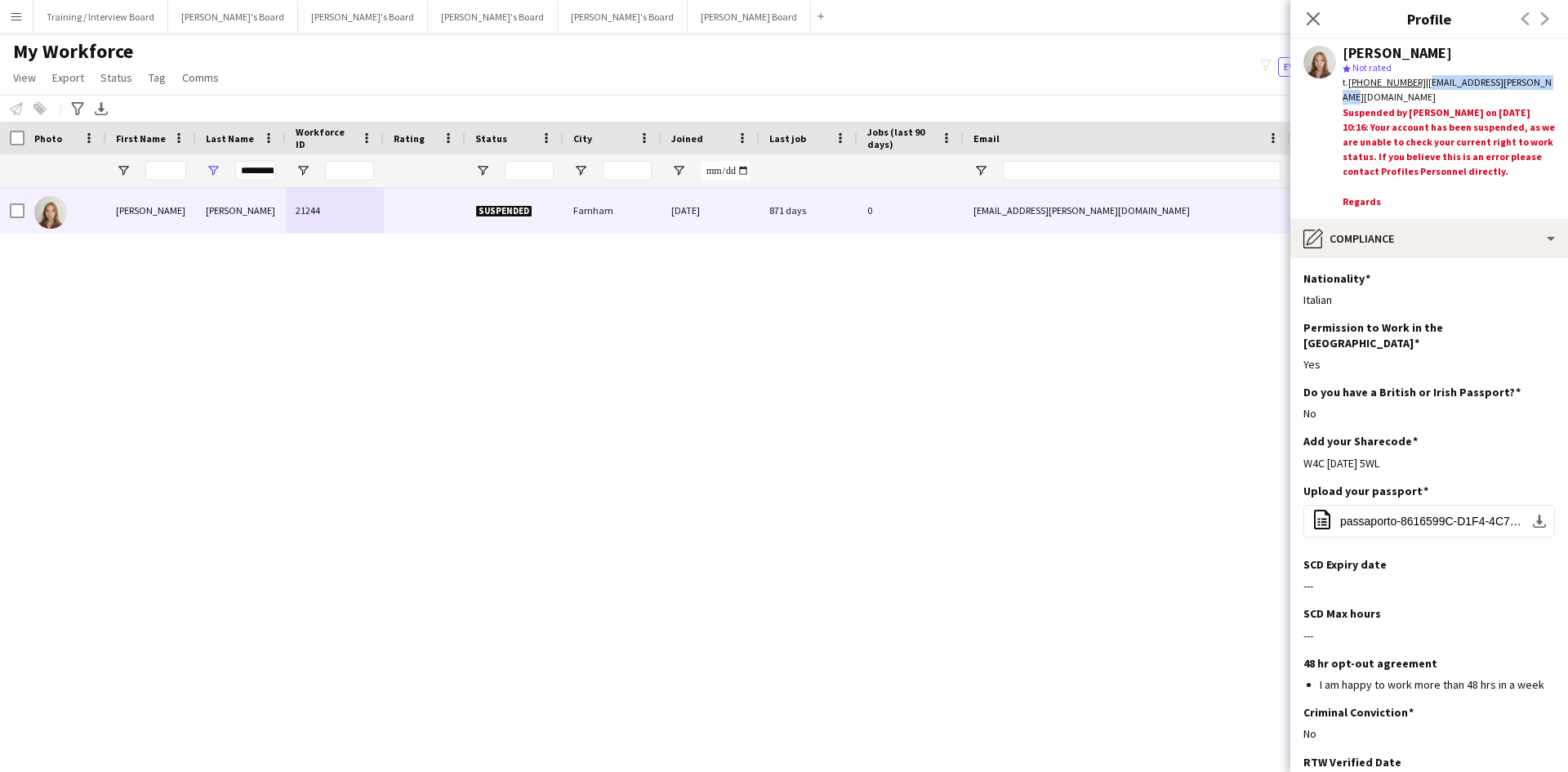
click at [1319, 16] on icon "Close pop-in" at bounding box center [1313, 18] width 13 height 13
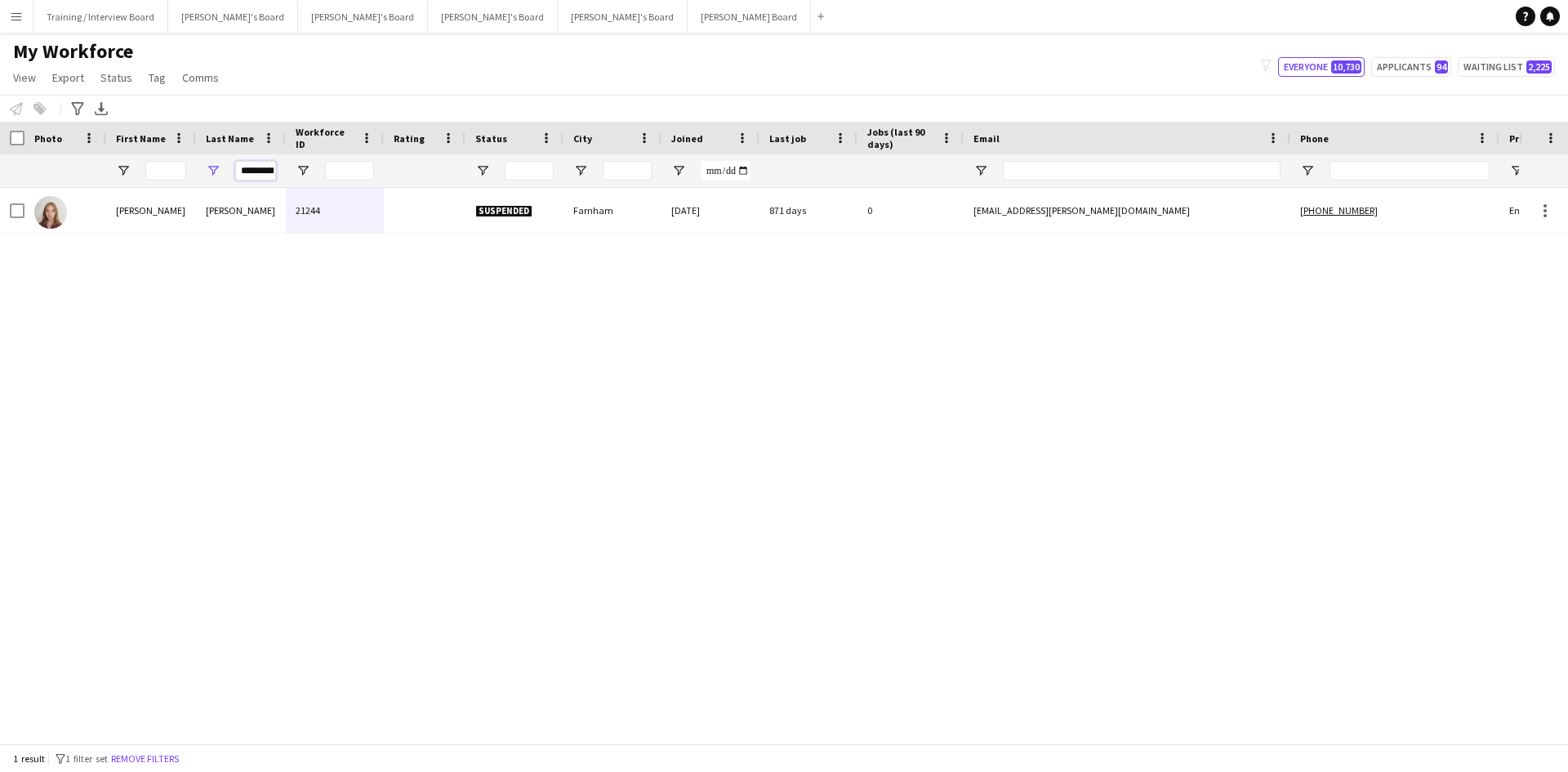
scroll to position [0, 11]
drag, startPoint x: 236, startPoint y: 171, endPoint x: 319, endPoint y: 176, distance: 83.2
click at [320, 180] on div "*********" at bounding box center [885, 171] width 1771 height 33
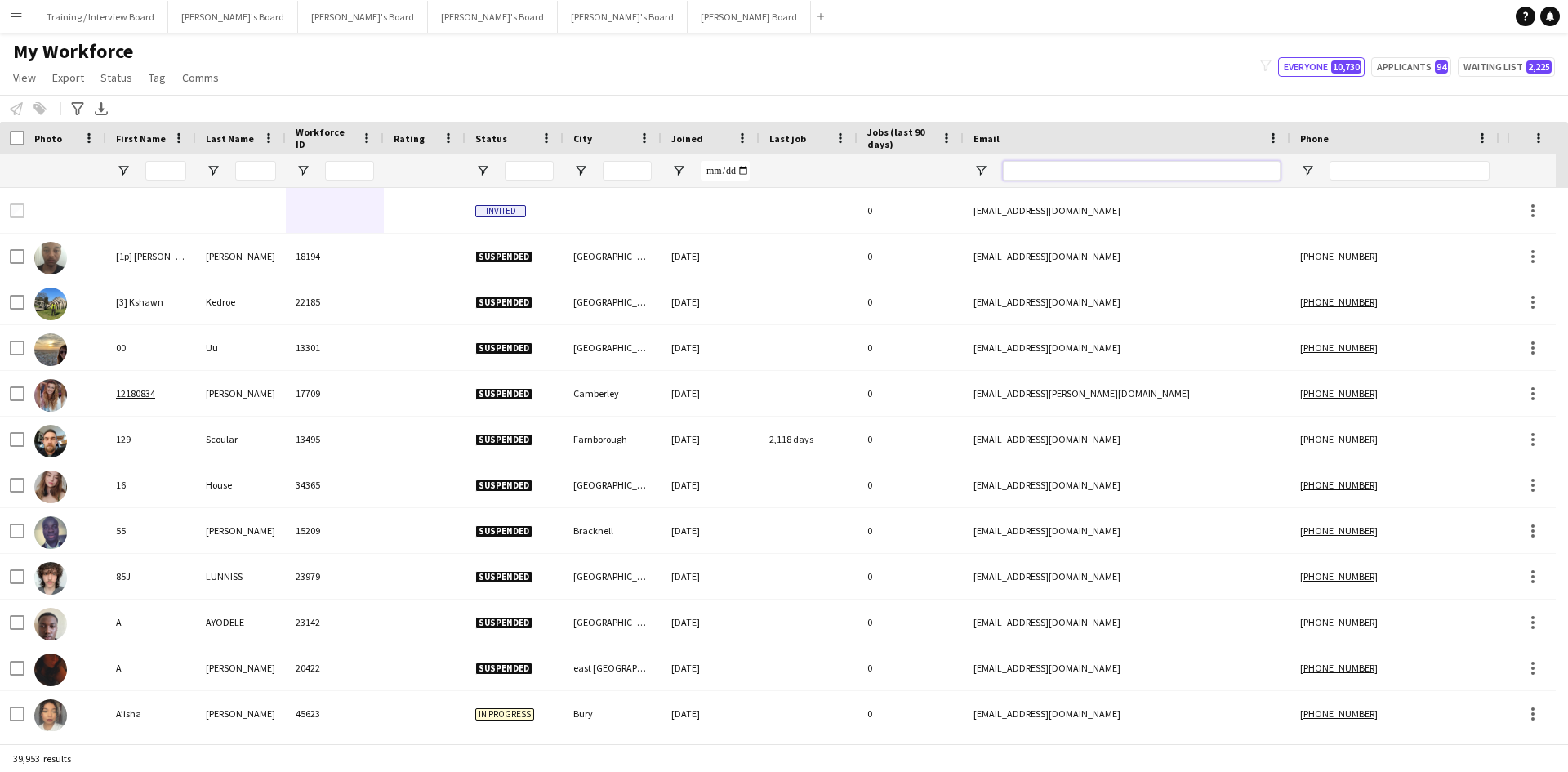
paste input "**********"
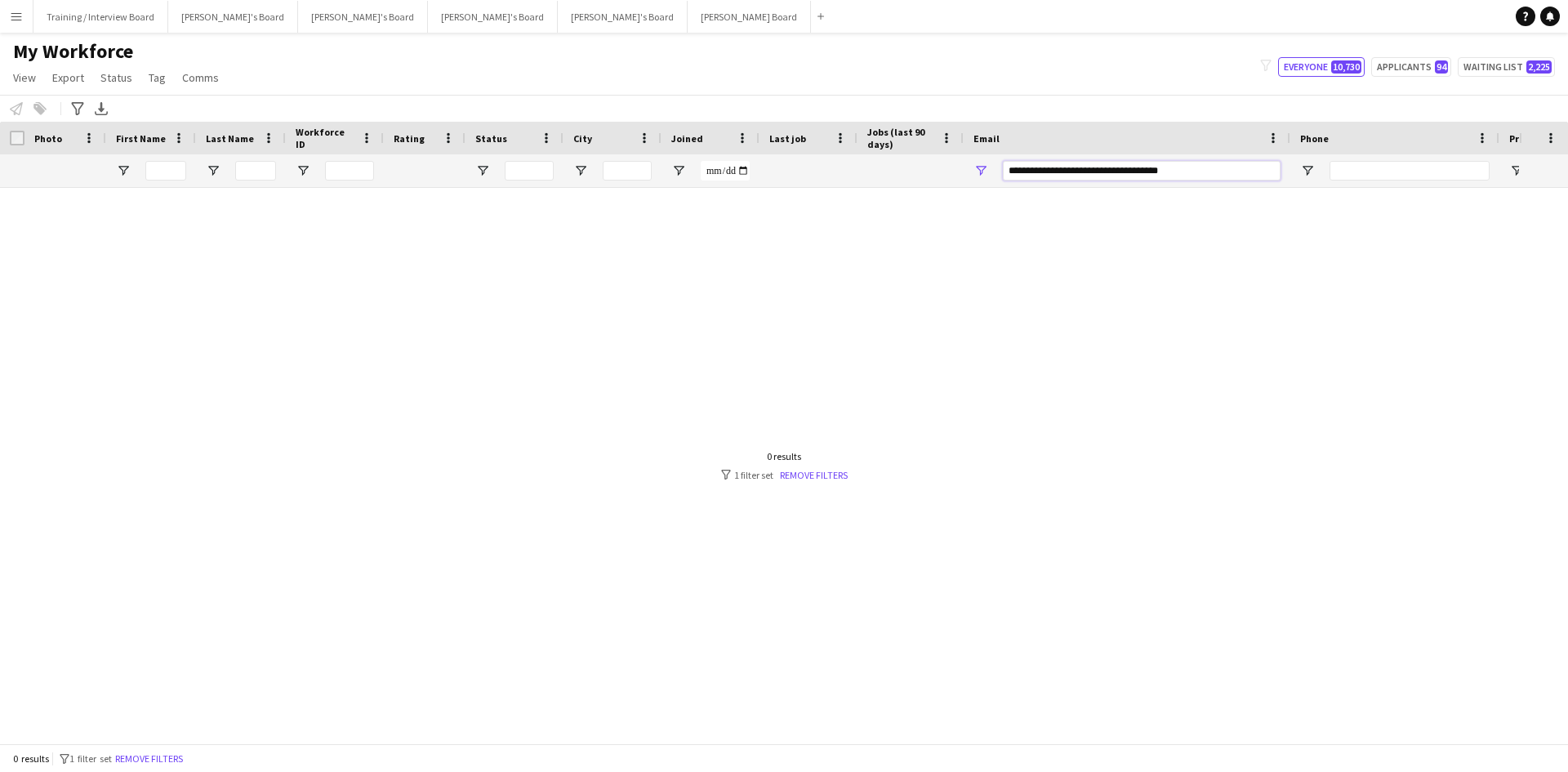
drag, startPoint x: 1074, startPoint y: 171, endPoint x: 921, endPoint y: 174, distance: 153.0
click at [921, 174] on div at bounding box center [885, 171] width 1771 height 33
click at [1160, 161] on input "**********" at bounding box center [1142, 170] width 278 height 19
type input "**********"
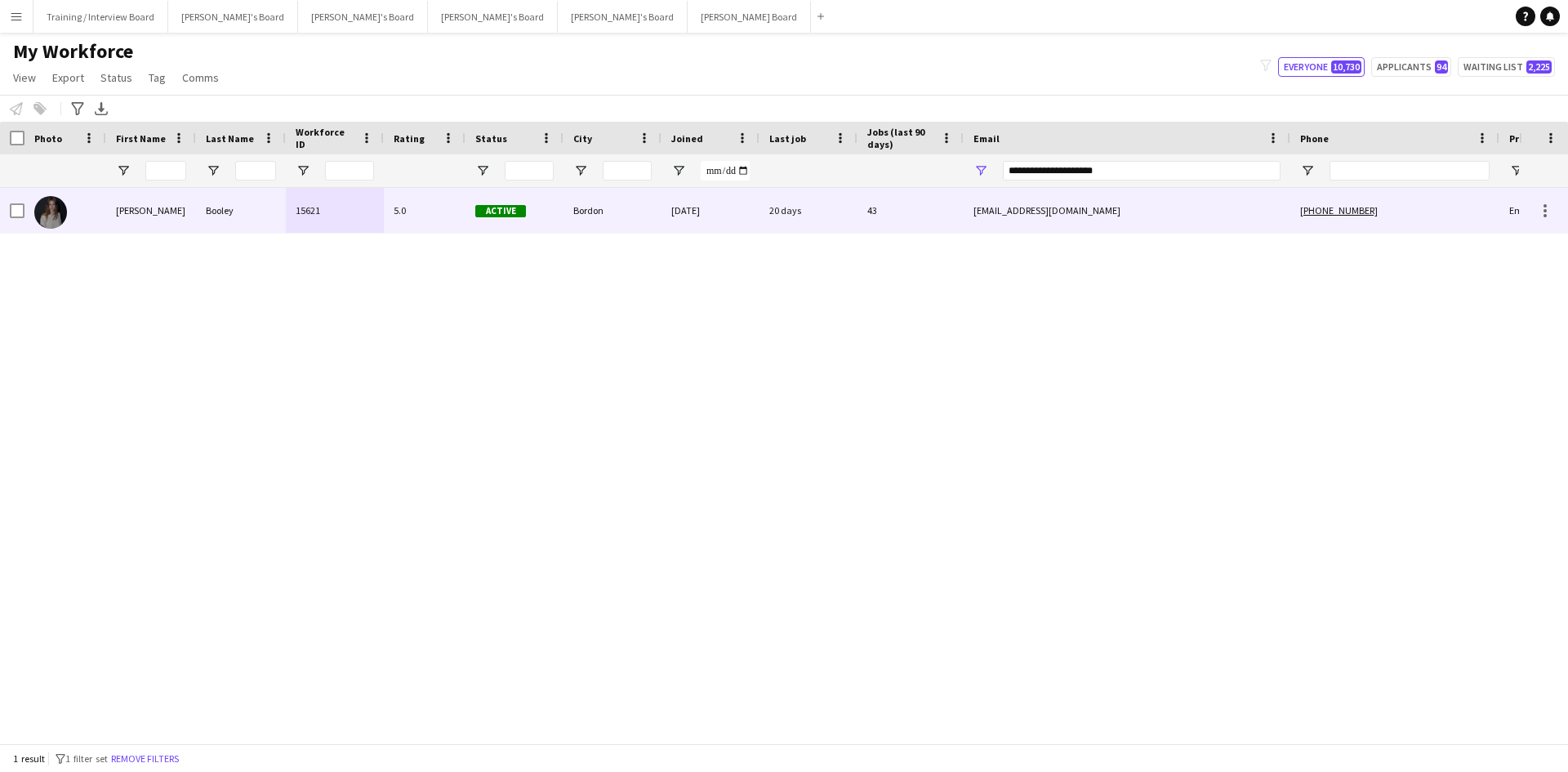
click at [739, 213] on div "14-06-2021" at bounding box center [711, 210] width 98 height 45
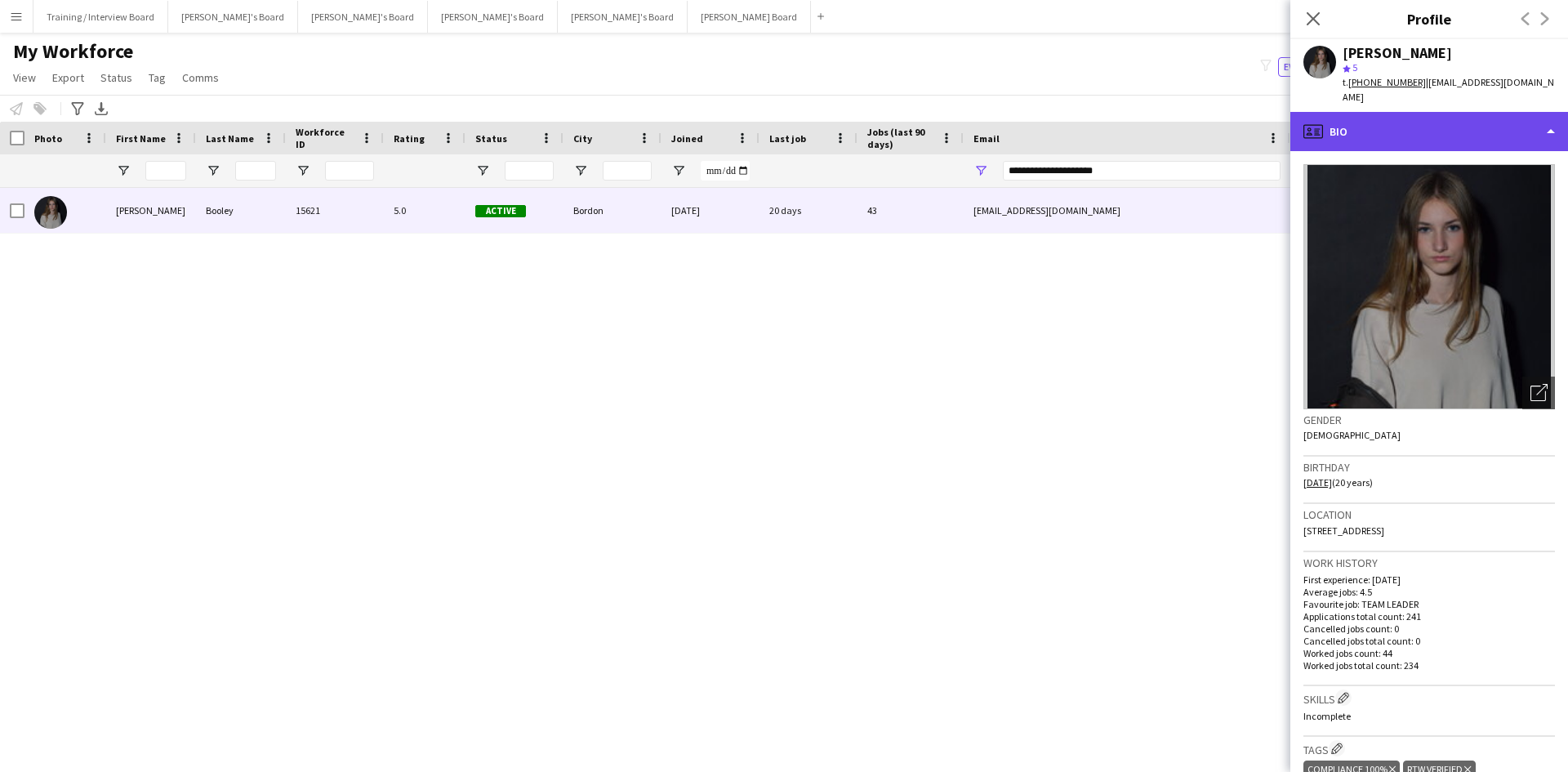
click at [1441, 119] on div "profile Bio" at bounding box center [1429, 131] width 278 height 39
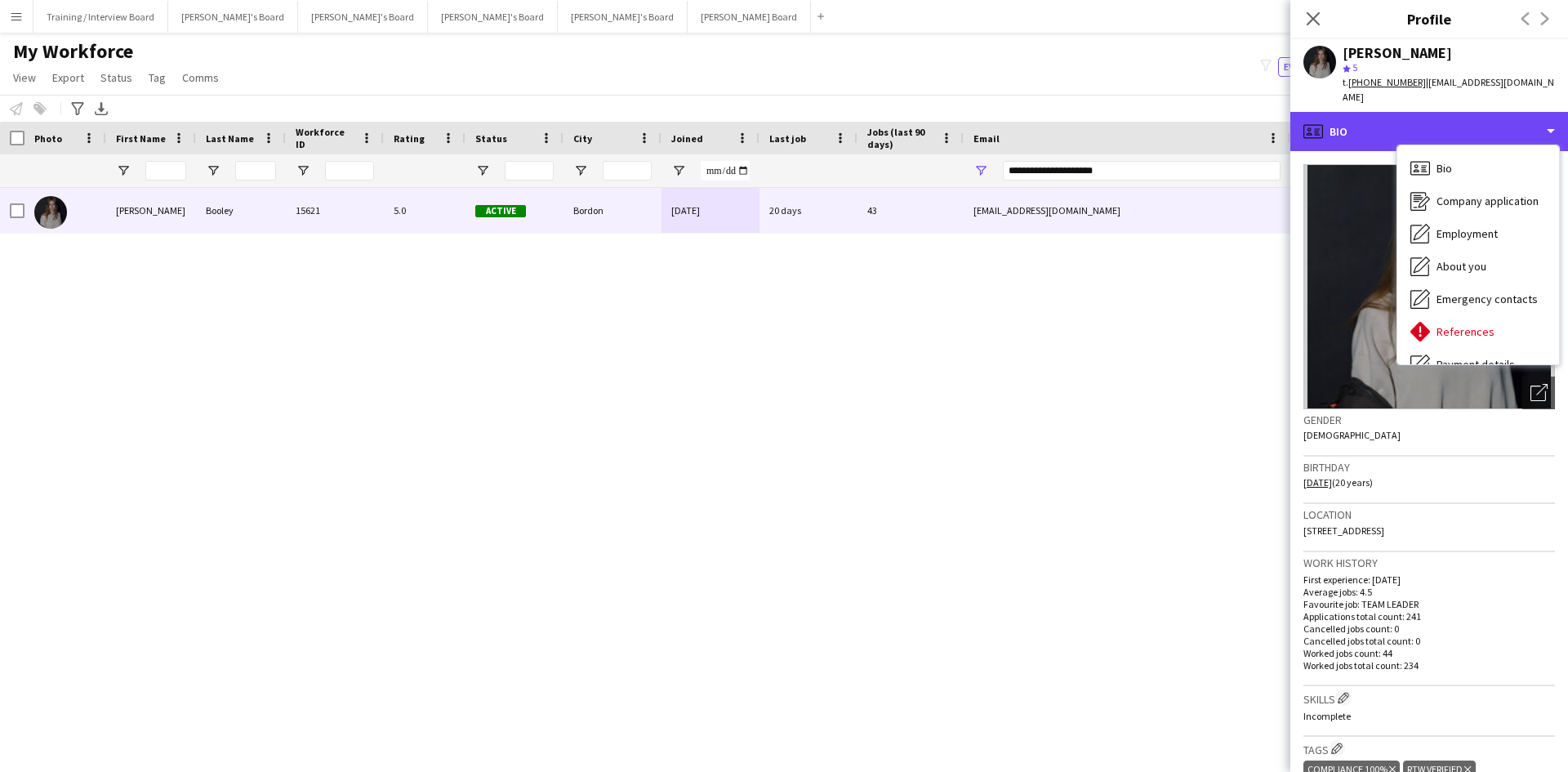
scroll to position [219, 0]
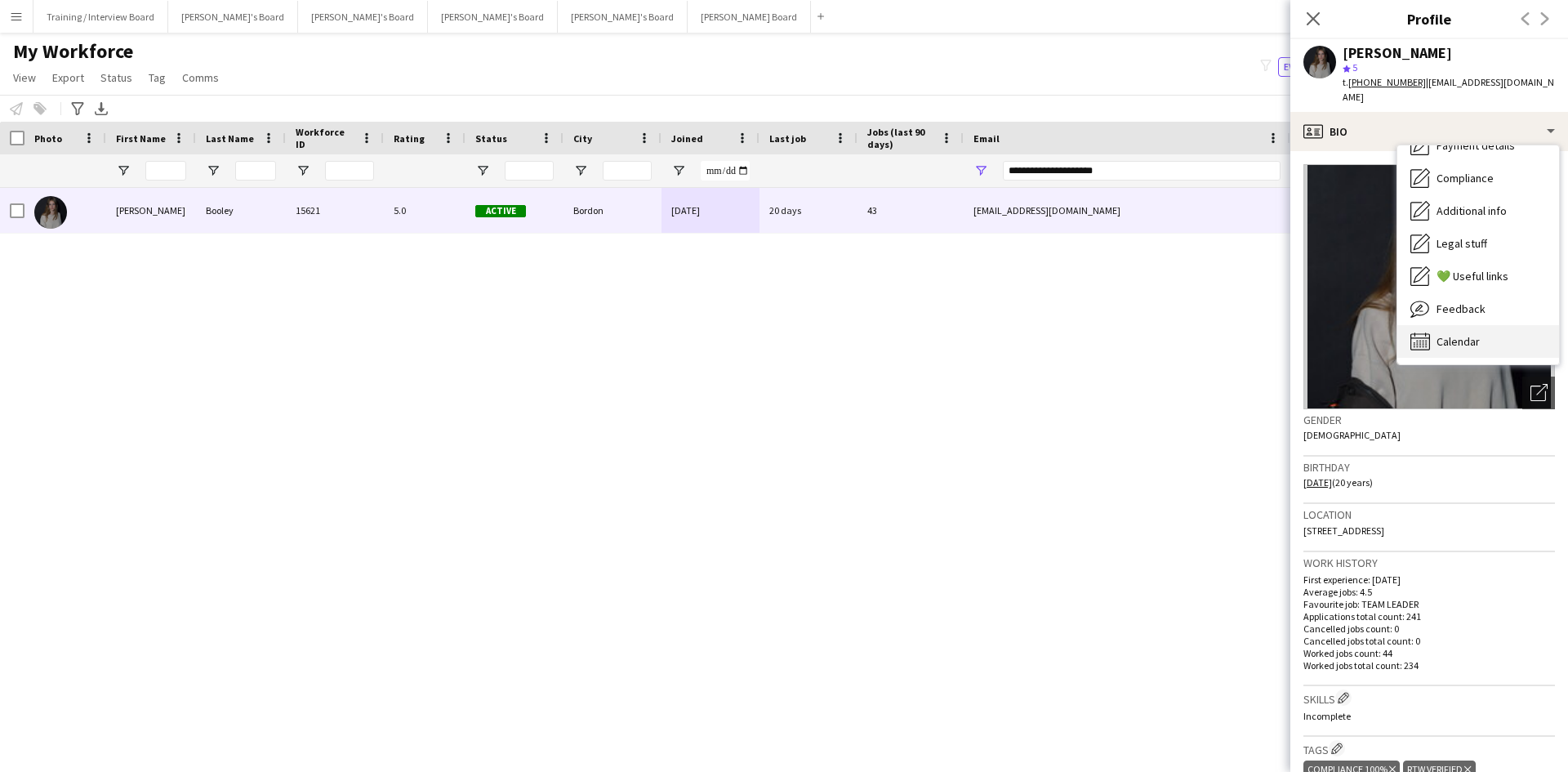
click at [1509, 326] on div "Calendar Calendar" at bounding box center [1478, 342] width 161 height 33
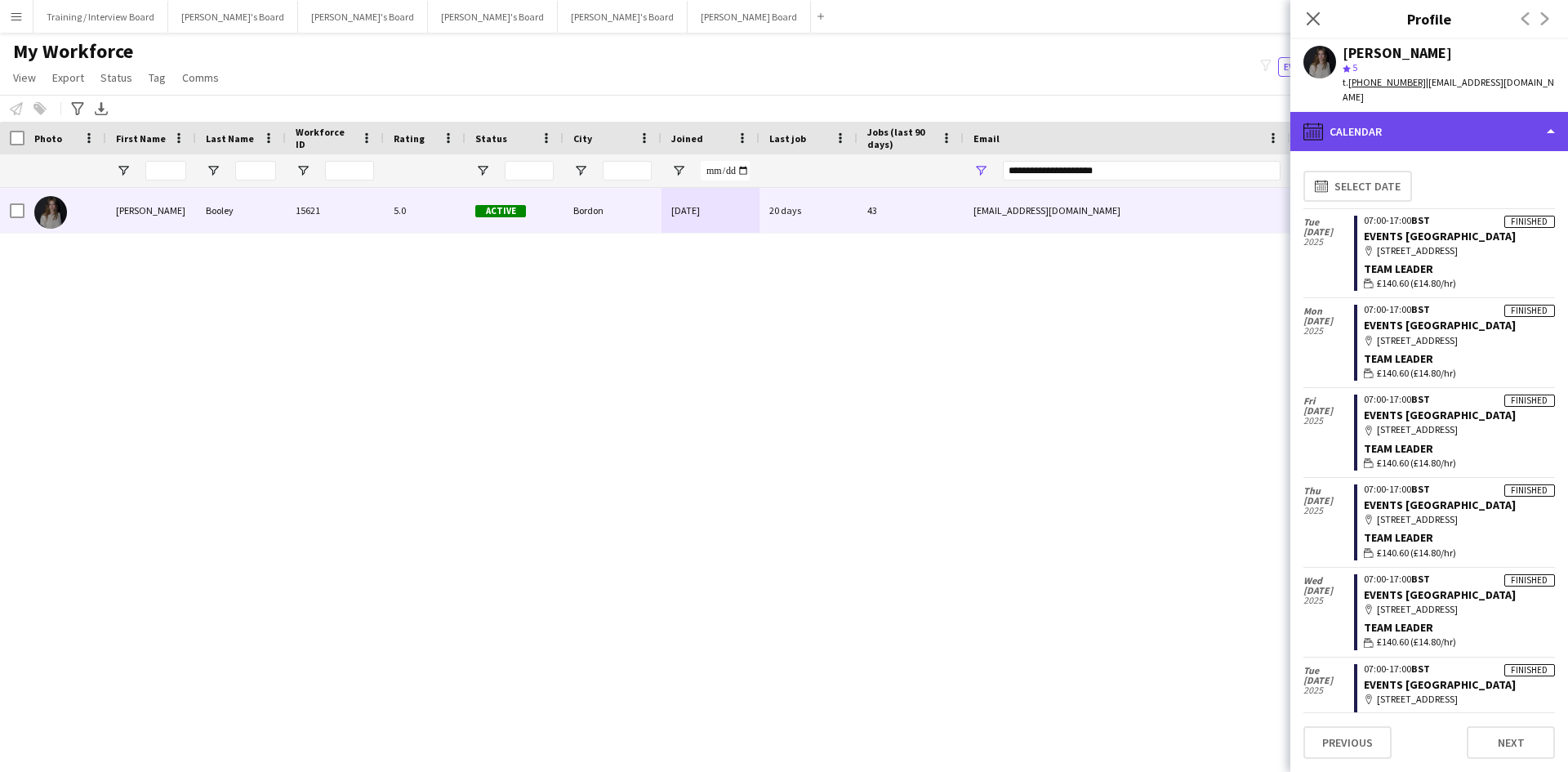
click at [1480, 112] on div "calendar-full Calendar" at bounding box center [1429, 131] width 278 height 39
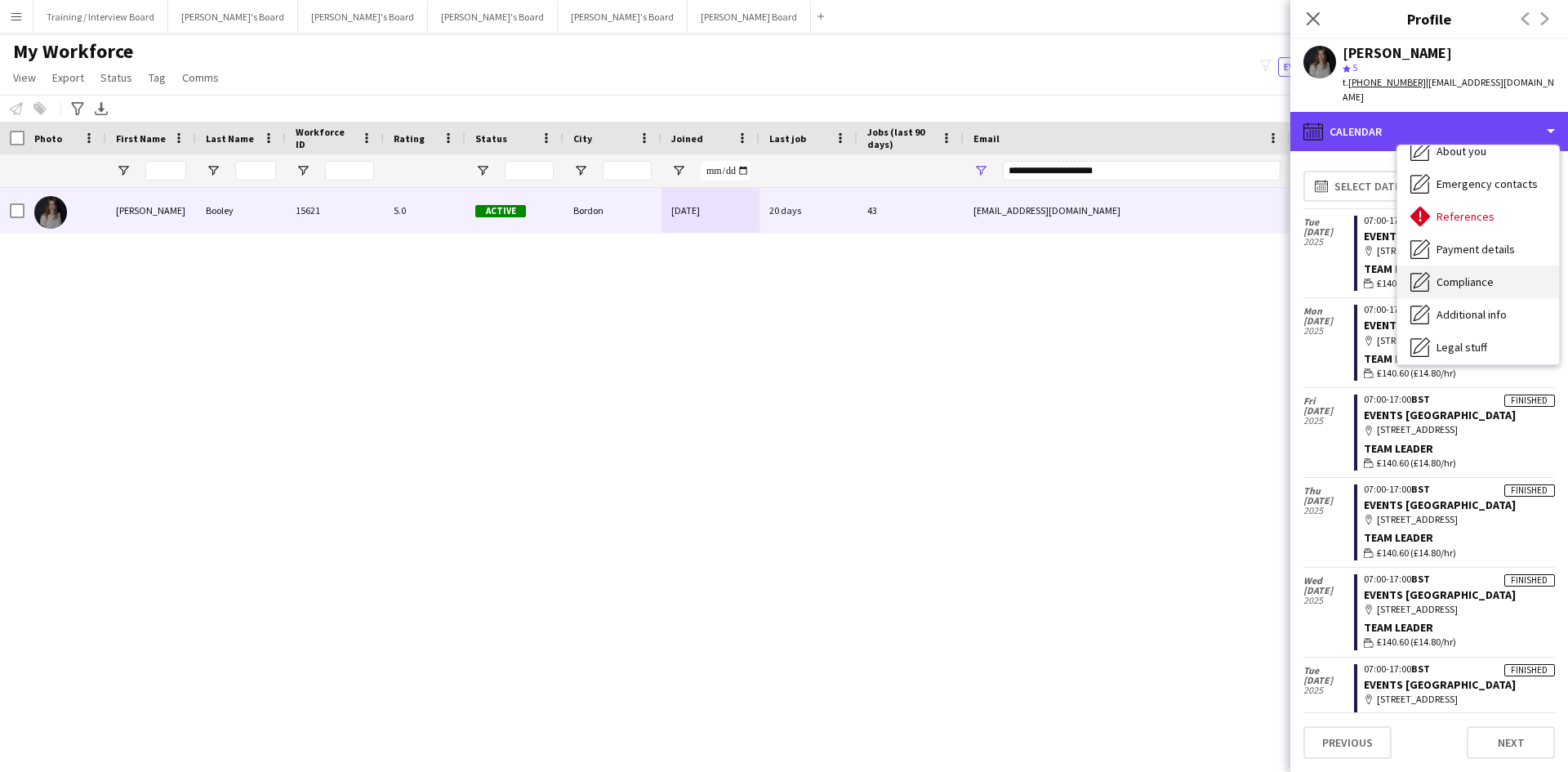
scroll to position [0, 0]
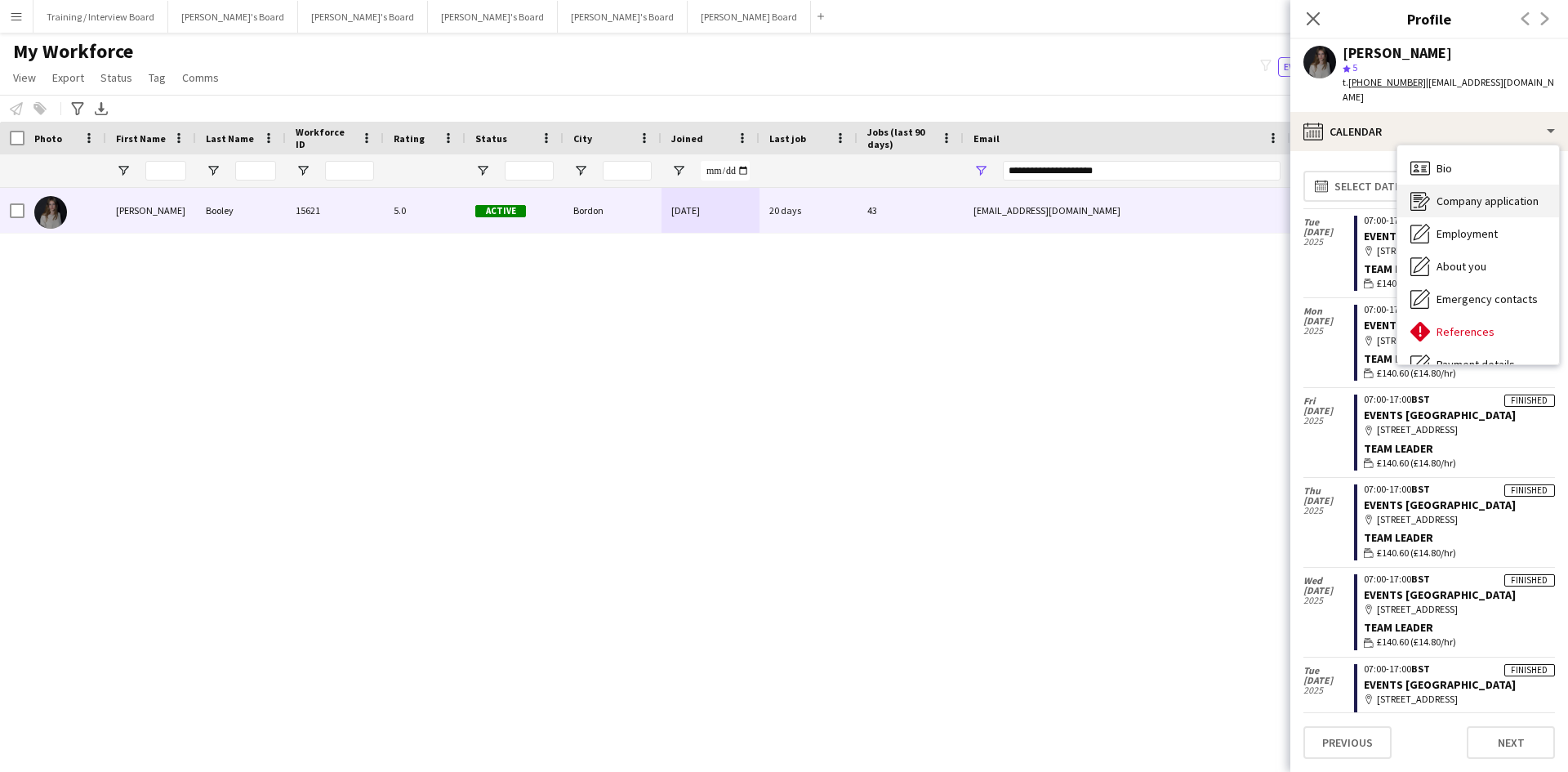
click at [1502, 194] on span "Company application" at bounding box center [1488, 200] width 102 height 14
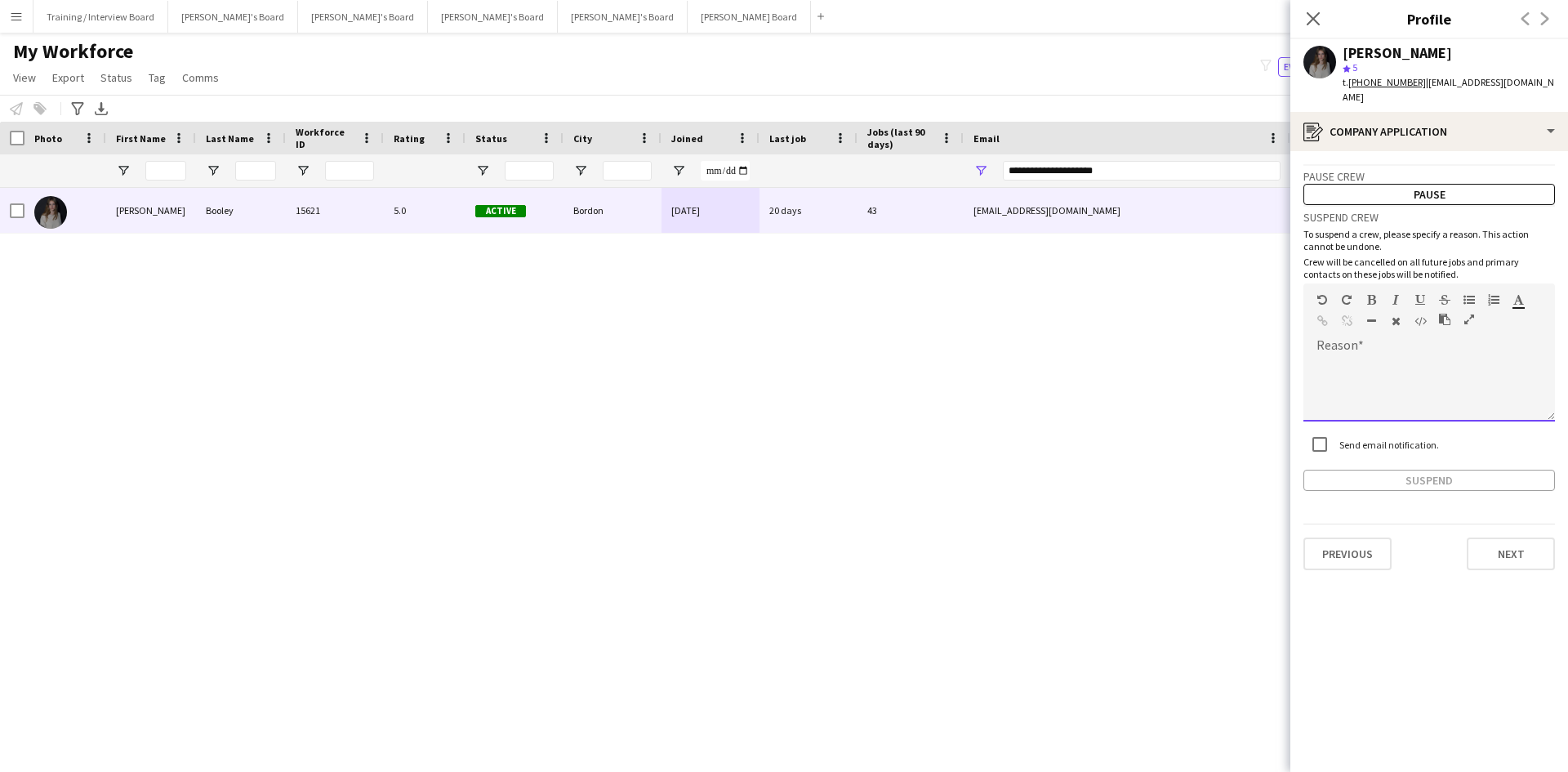
click at [1338, 345] on div at bounding box center [1429, 383] width 252 height 77
click at [1407, 470] on button "Suspend" at bounding box center [1429, 480] width 252 height 21
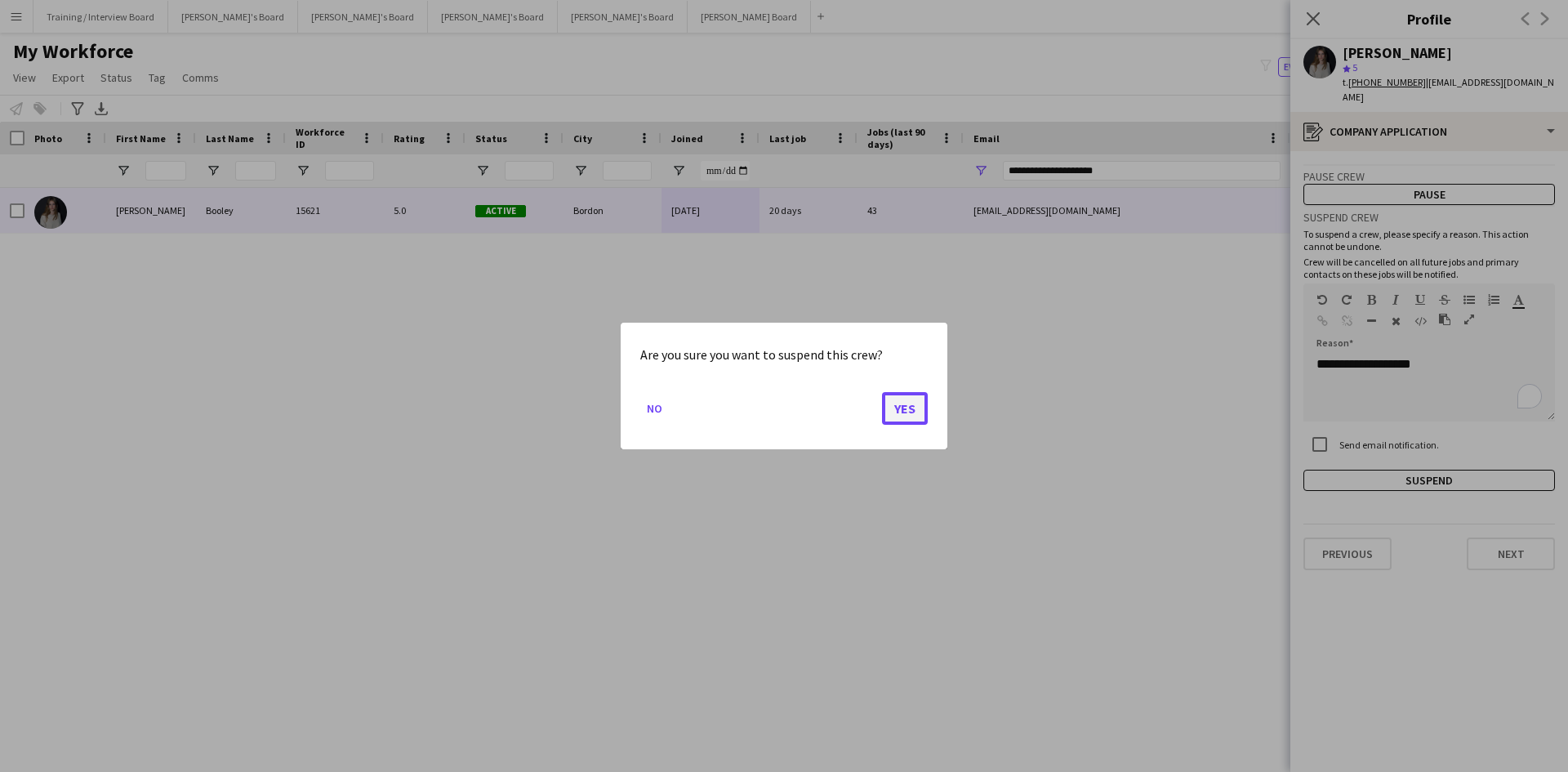
click at [911, 407] on button "Yes" at bounding box center [905, 408] width 46 height 33
